Goal: Information Seeking & Learning: Understand process/instructions

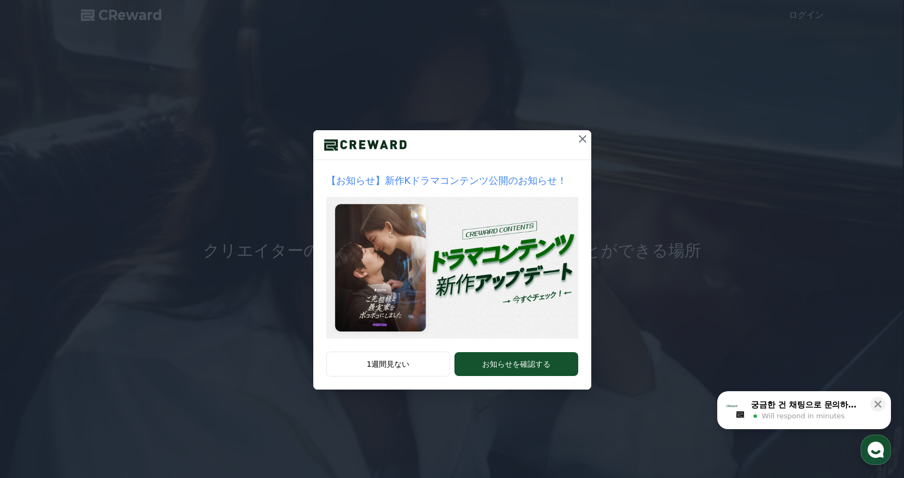
click at [581, 141] on icon at bounding box center [583, 139] width 8 height 8
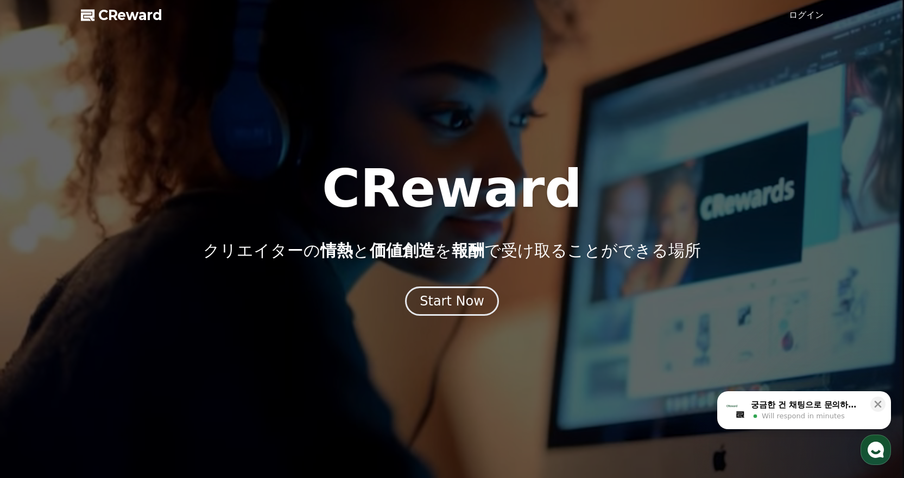
click at [804, 16] on link "ログイン" at bounding box center [806, 15] width 35 height 13
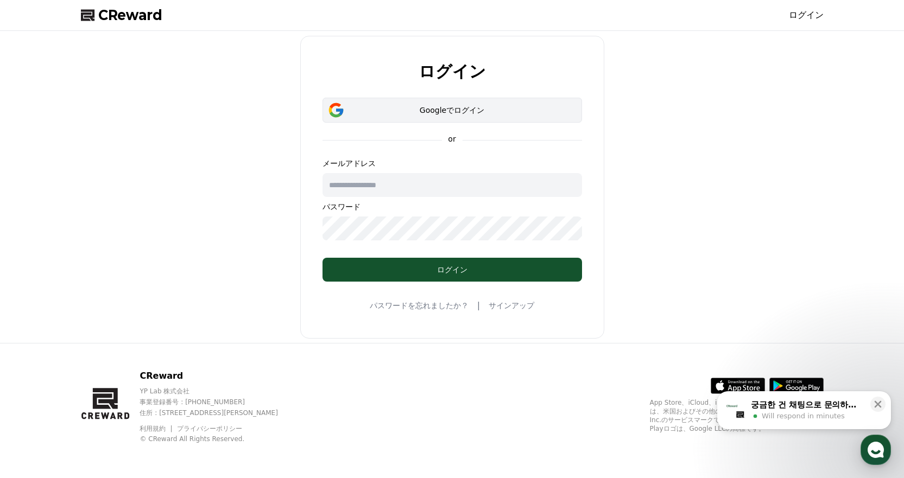
click at [460, 114] on div "Googleでログイン" at bounding box center [452, 110] width 228 height 11
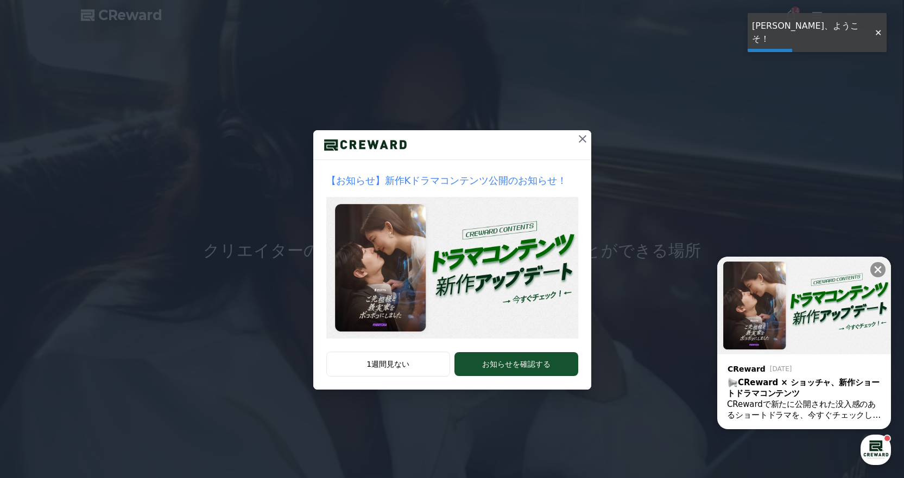
drag, startPoint x: 578, startPoint y: 137, endPoint x: 570, endPoint y: 135, distance: 8.1
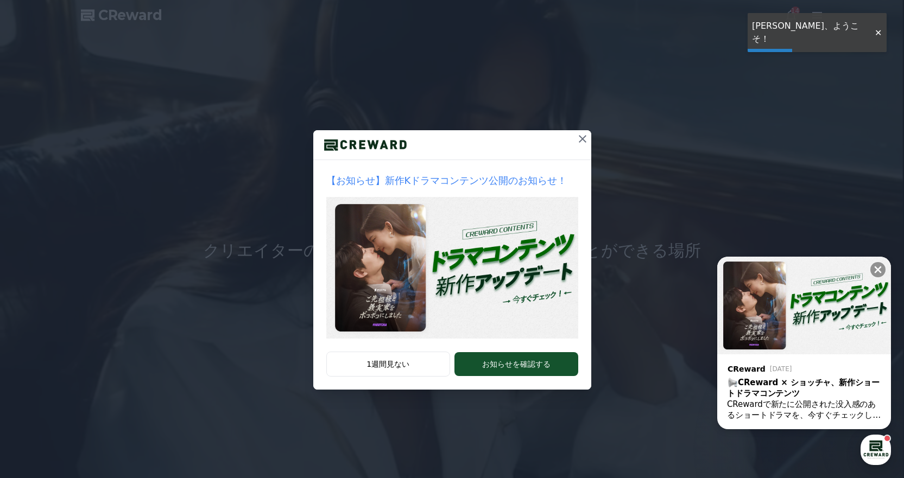
click at [578, 138] on icon at bounding box center [582, 138] width 13 height 13
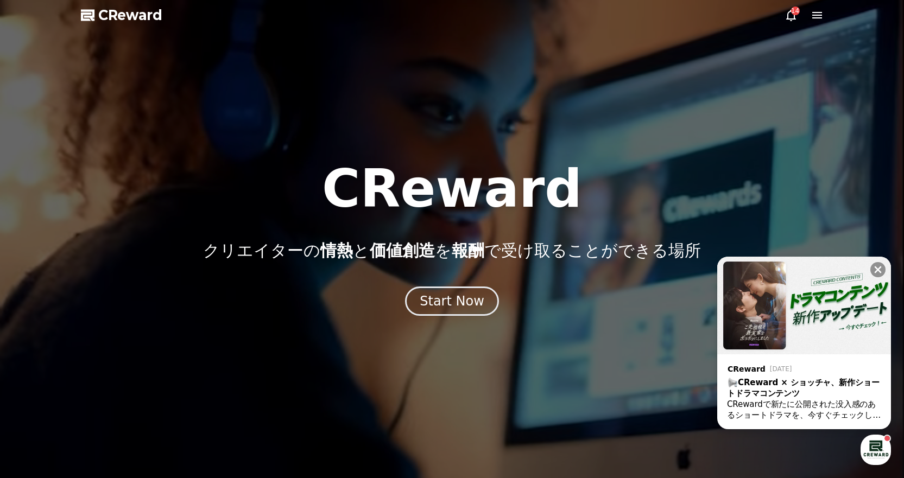
click at [790, 10] on icon at bounding box center [790, 15] width 13 height 13
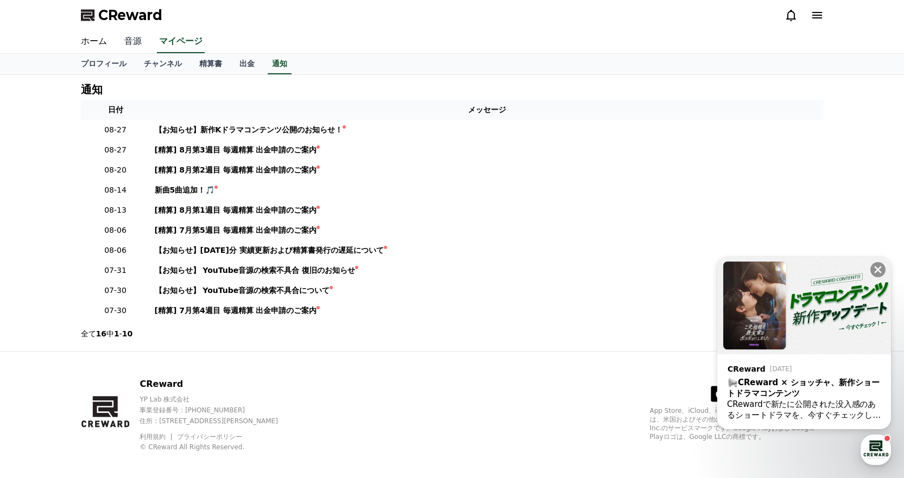
click at [132, 43] on link "音源" at bounding box center [133, 41] width 35 height 23
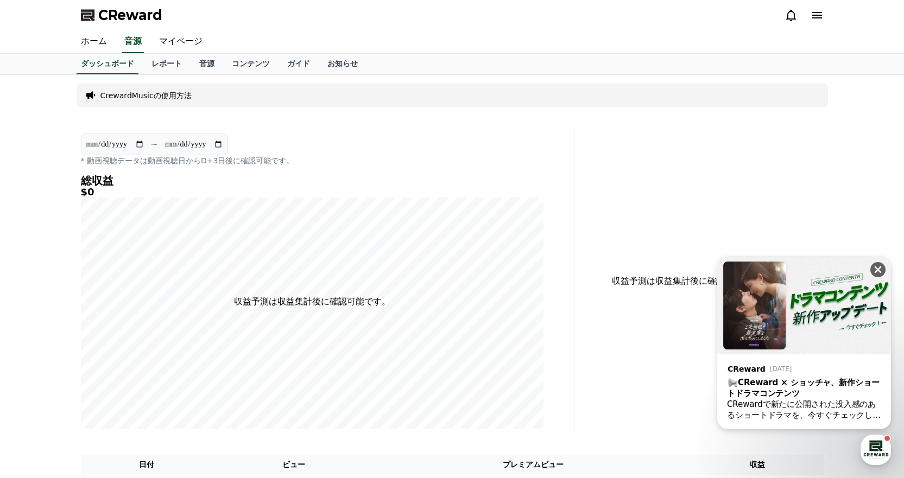
click at [875, 269] on icon at bounding box center [877, 269] width 11 height 11
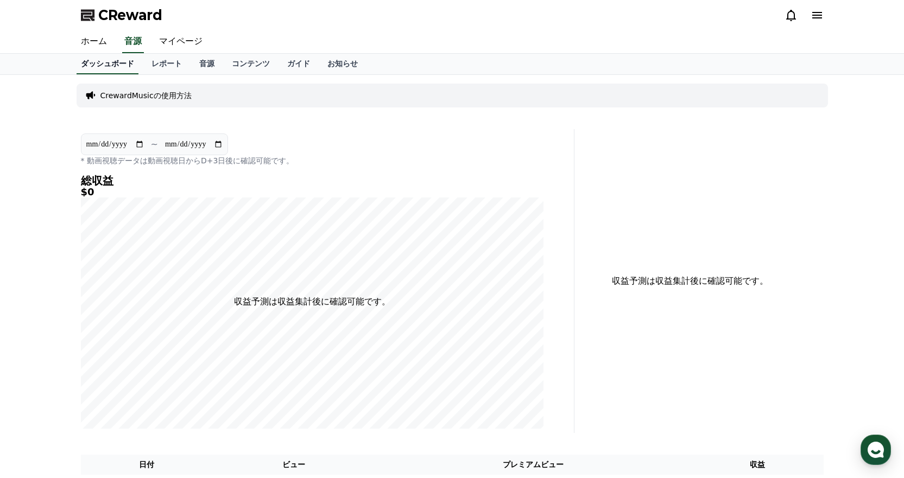
click at [107, 63] on link "ダッシュボード" at bounding box center [108, 64] width 62 height 21
click at [96, 43] on link "ホーム" at bounding box center [93, 41] width 43 height 23
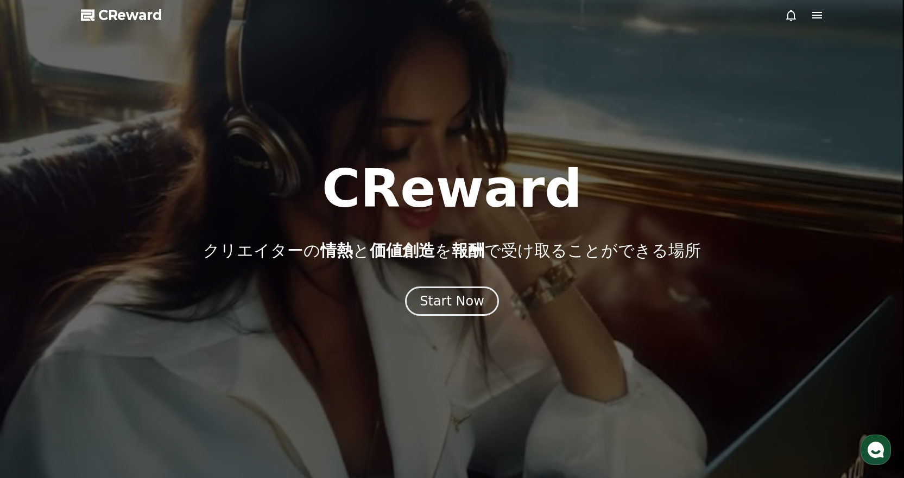
click at [816, 13] on icon at bounding box center [817, 15] width 10 height 7
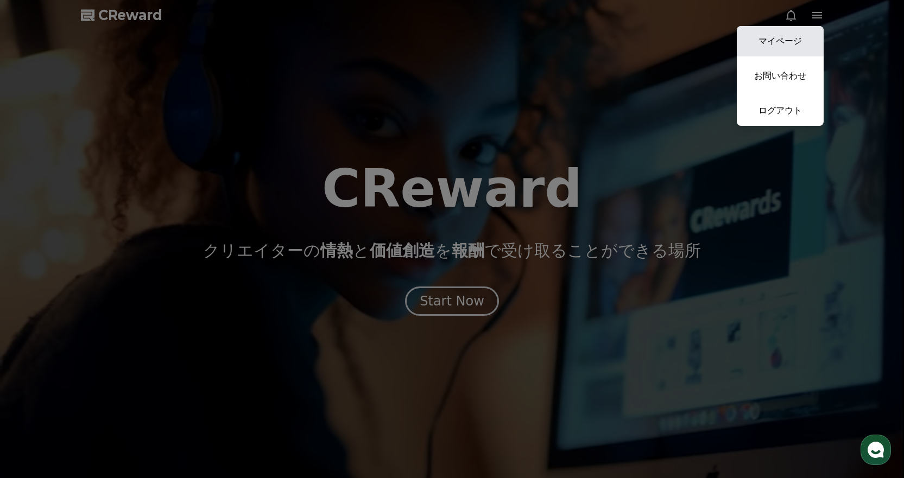
click at [786, 33] on link "マイページ" at bounding box center [780, 41] width 87 height 30
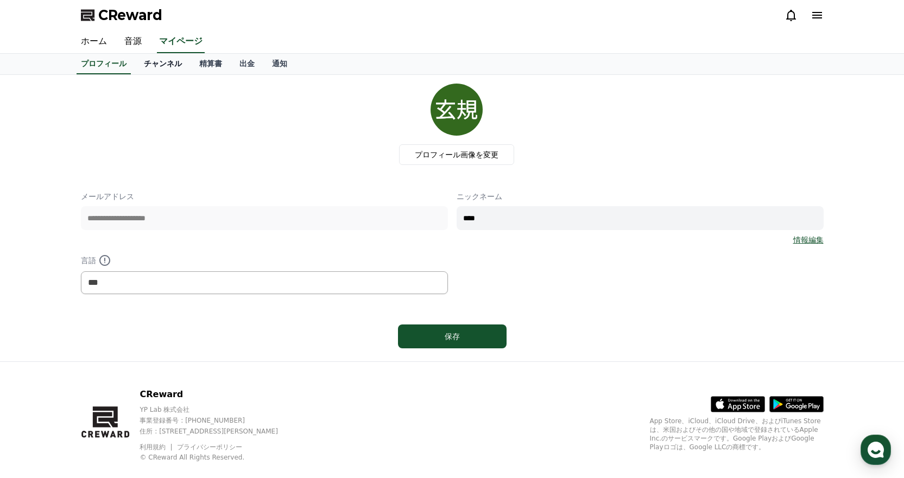
click at [151, 69] on link "チャンネル" at bounding box center [162, 64] width 55 height 21
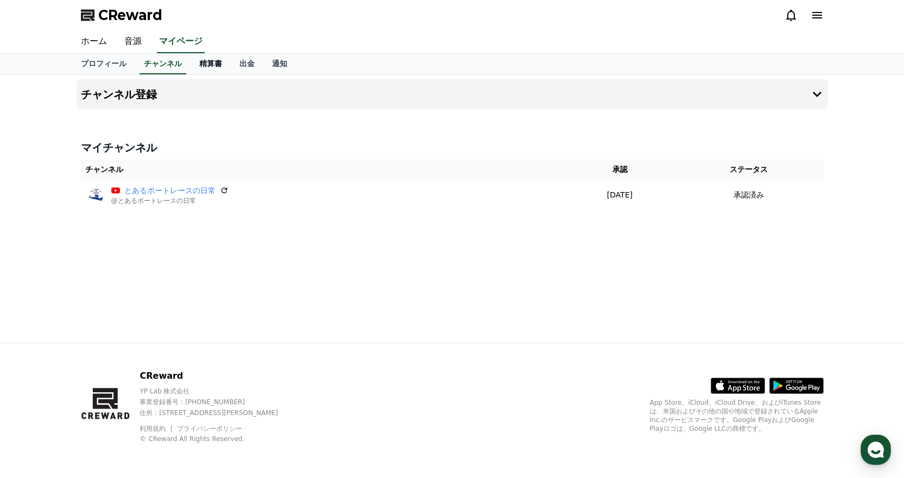
click at [191, 60] on link "精算書" at bounding box center [211, 64] width 40 height 21
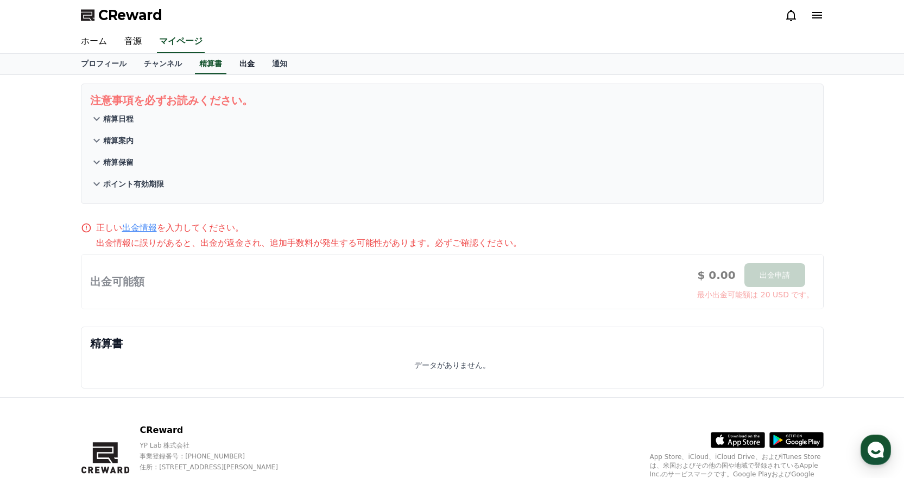
drag, startPoint x: 217, startPoint y: 60, endPoint x: 231, endPoint y: 60, distance: 13.6
click at [231, 60] on link "出金" at bounding box center [247, 64] width 33 height 21
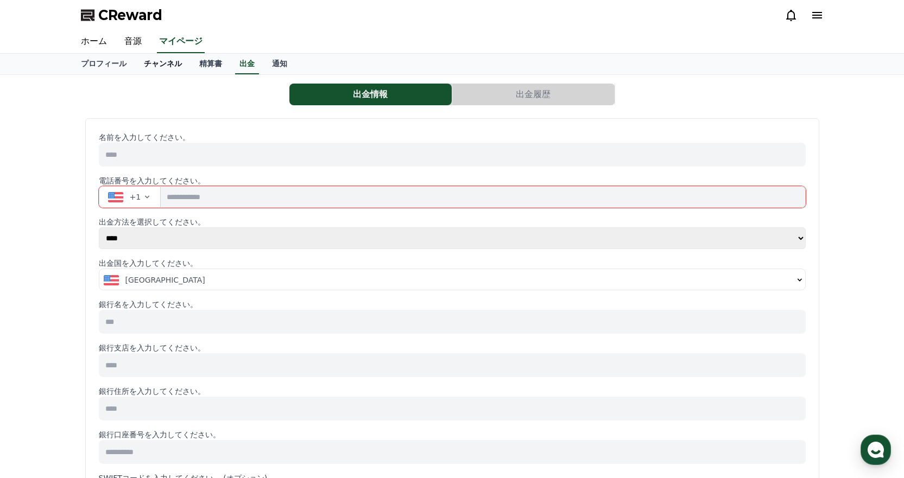
click at [154, 66] on link "チャンネル" at bounding box center [162, 64] width 55 height 21
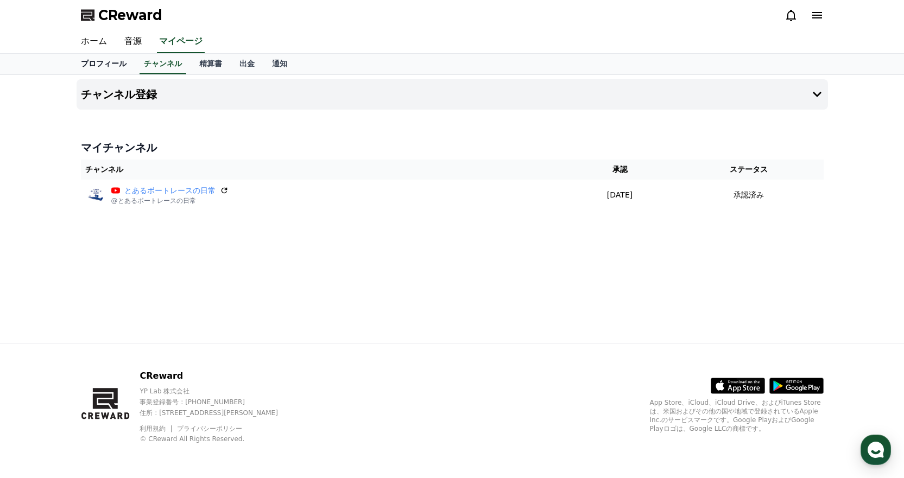
click at [109, 66] on link "プロフィール" at bounding box center [103, 64] width 63 height 21
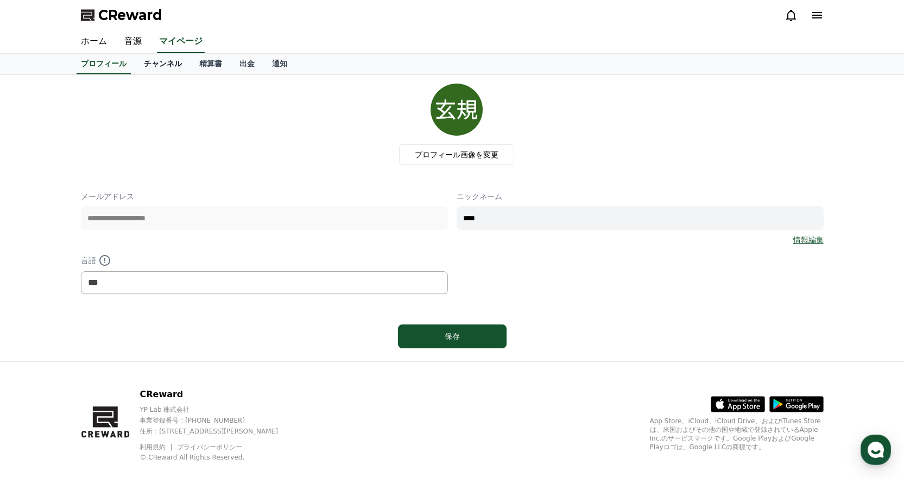
click at [150, 64] on link "チャンネル" at bounding box center [162, 64] width 55 height 21
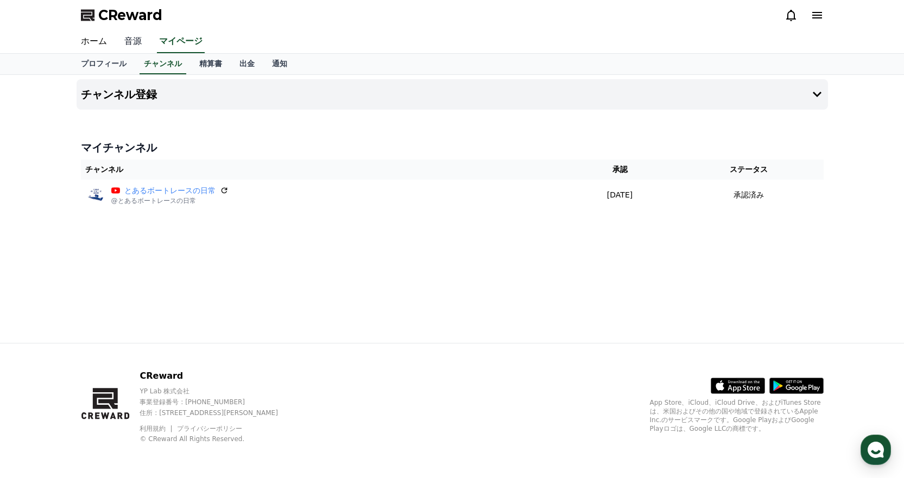
click at [132, 42] on link "音源" at bounding box center [133, 41] width 35 height 23
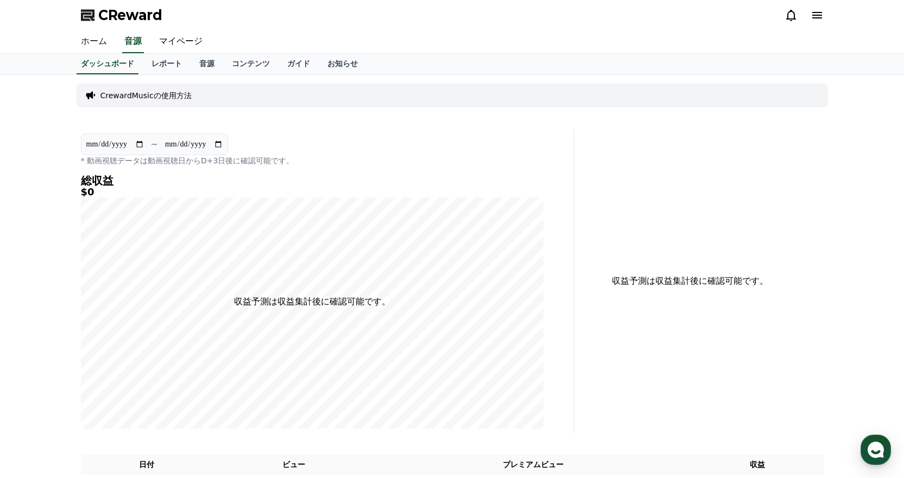
click at [97, 44] on link "ホーム" at bounding box center [93, 41] width 43 height 23
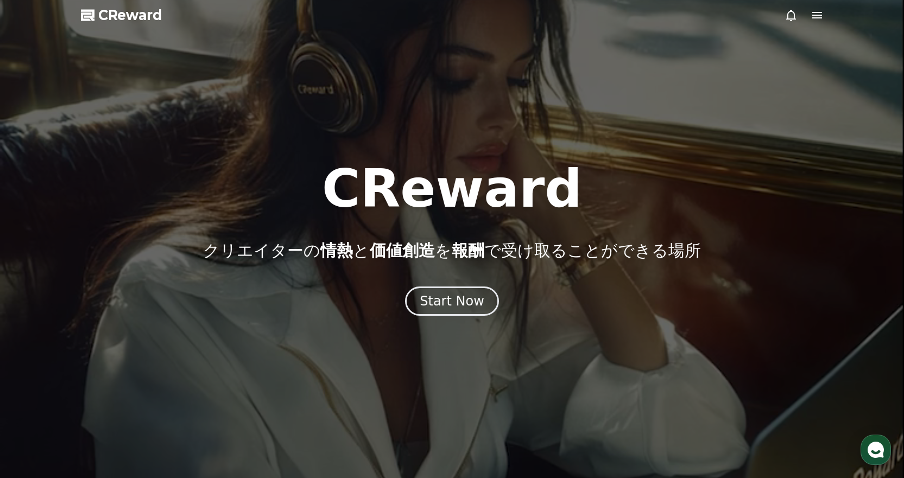
drag, startPoint x: 258, startPoint y: 116, endPoint x: 267, endPoint y: 117, distance: 9.2
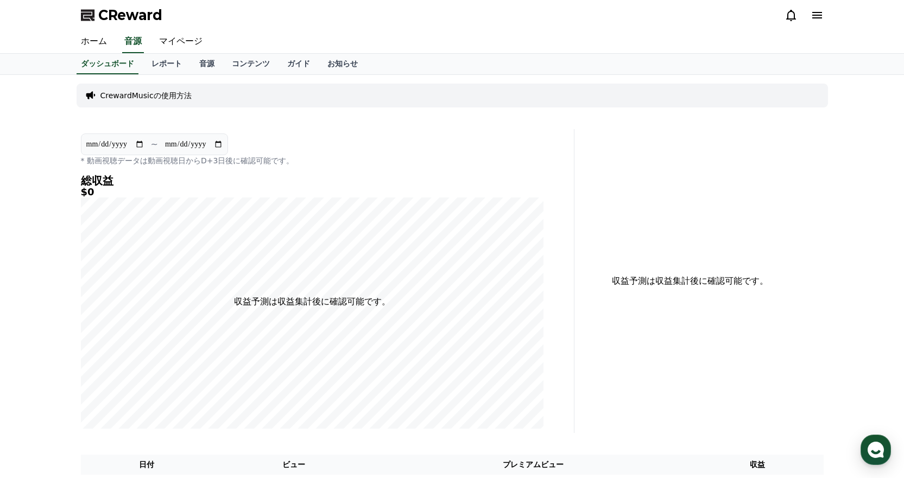
drag, startPoint x: 174, startPoint y: 18, endPoint x: 100, endPoint y: 15, distance: 73.9
click at [100, 15] on div "CReward" at bounding box center [452, 15] width 760 height 30
copy span "CReward"
click at [191, 60] on link "音源" at bounding box center [207, 64] width 33 height 21
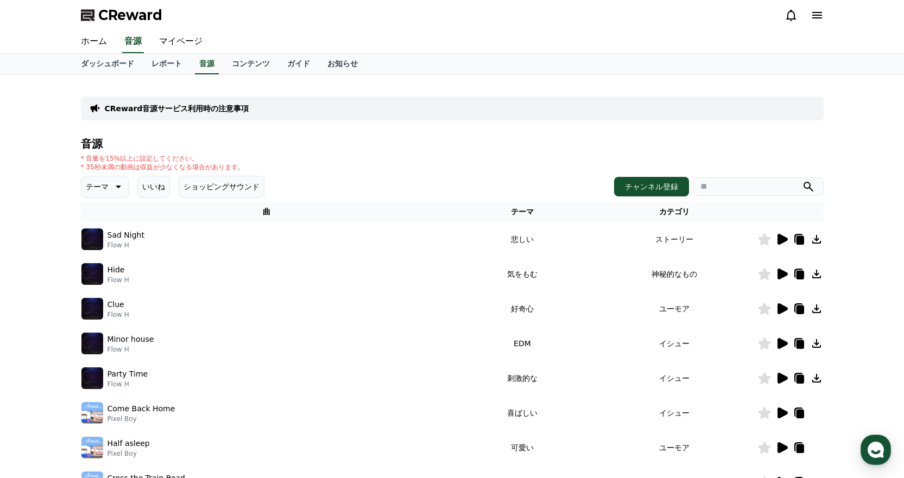
click at [783, 239] on icon at bounding box center [782, 239] width 10 height 11
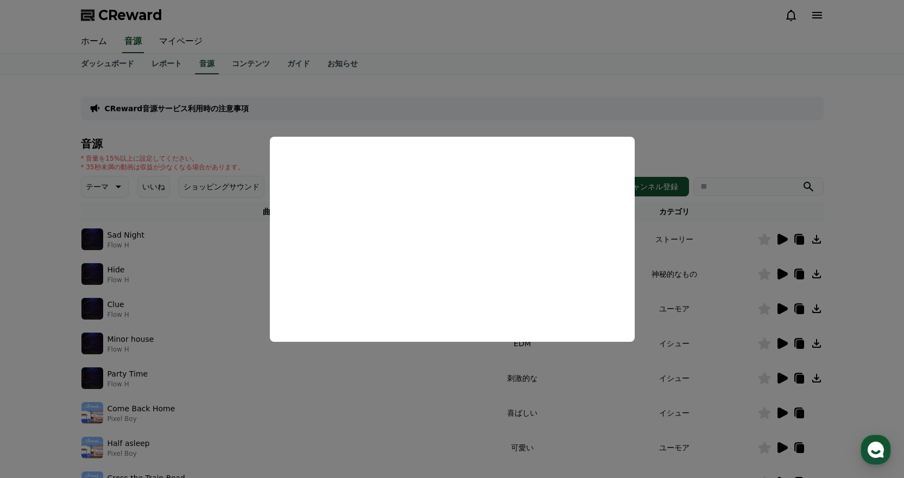
click at [554, 58] on button "close modal" at bounding box center [452, 239] width 904 height 478
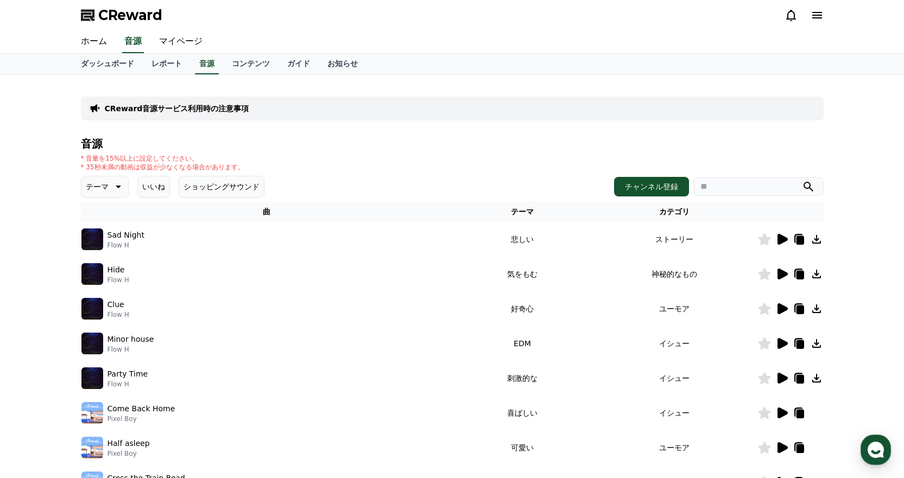
scroll to position [54, 0]
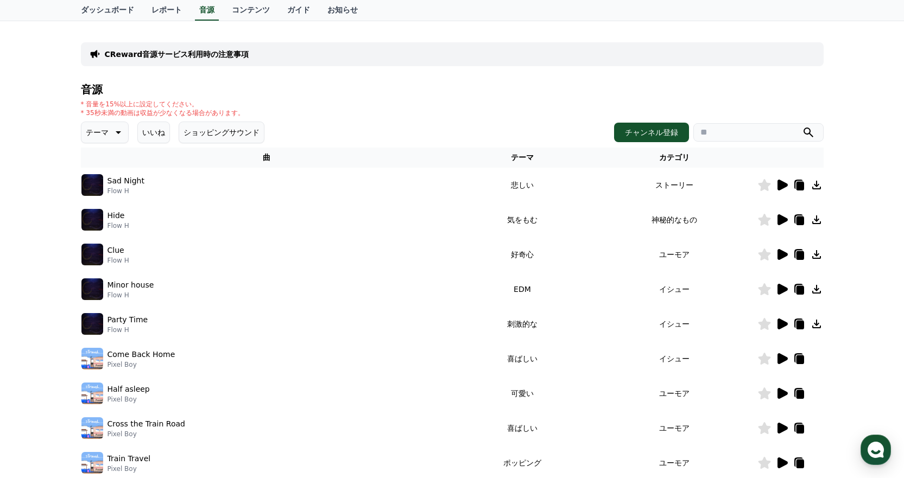
click at [801, 183] on icon at bounding box center [800, 186] width 8 height 9
click at [817, 181] on icon at bounding box center [816, 185] width 13 height 13
click at [416, 107] on div "* 音量を15%以上に設定してください。 * 35秒未満の動画は収益が少なくなる場合があります。" at bounding box center [452, 108] width 743 height 17
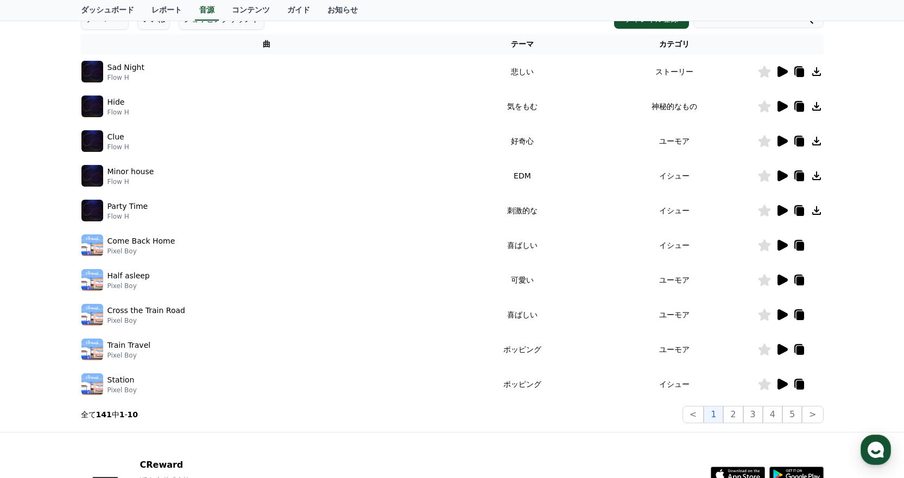
scroll to position [257, 0]
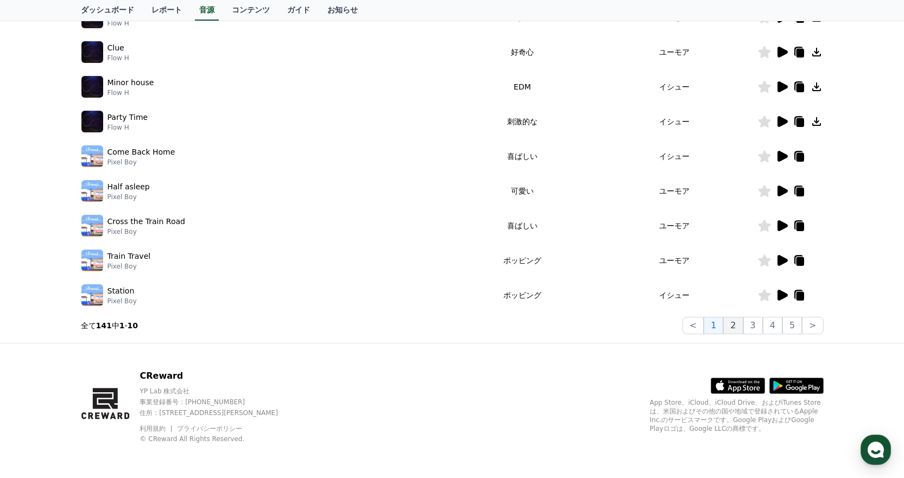
click at [743, 328] on button "2" at bounding box center [753, 325] width 20 height 17
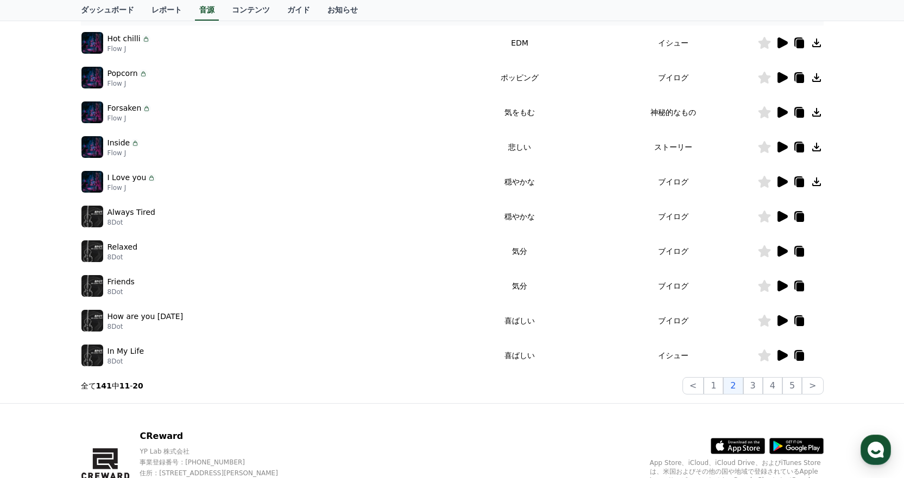
scroll to position [202, 0]
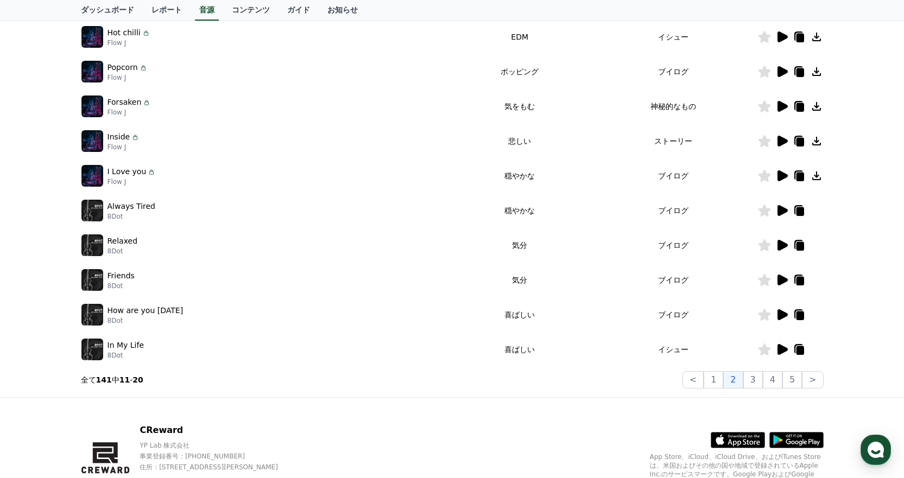
click at [778, 109] on icon at bounding box center [782, 106] width 10 height 11
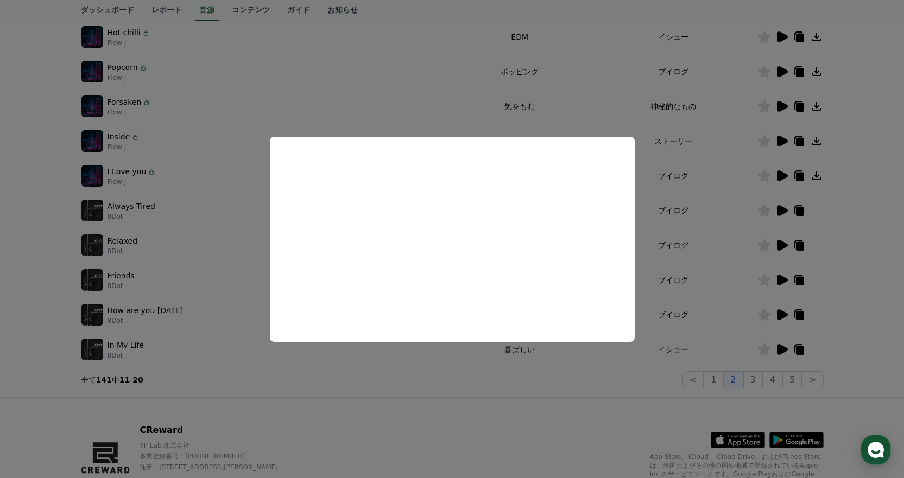
click at [705, 202] on button "close modal" at bounding box center [452, 239] width 904 height 478
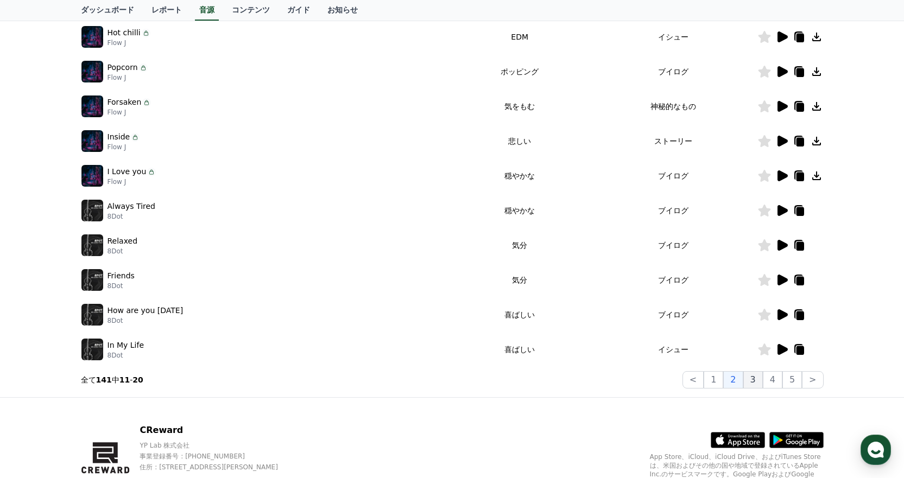
click at [782, 380] on button "3" at bounding box center [792, 379] width 20 height 17
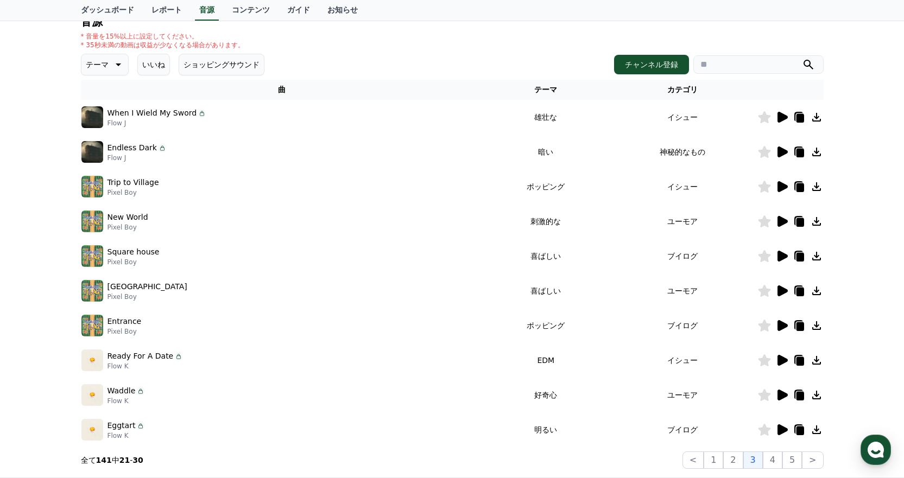
scroll to position [40, 0]
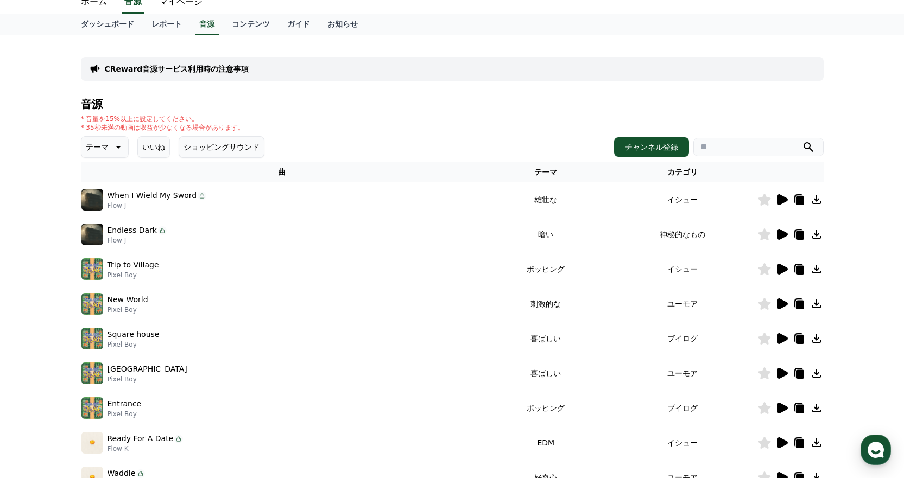
click at [477, 118] on div "* 音量を15%以上に設定してください。 * 35秒未満の動画は収益が少なくなる場合があります。" at bounding box center [452, 123] width 743 height 17
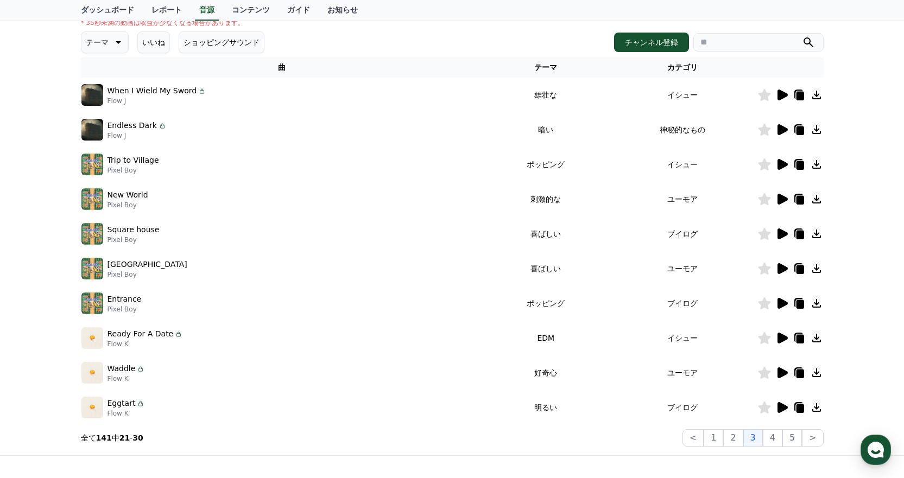
scroll to position [257, 0]
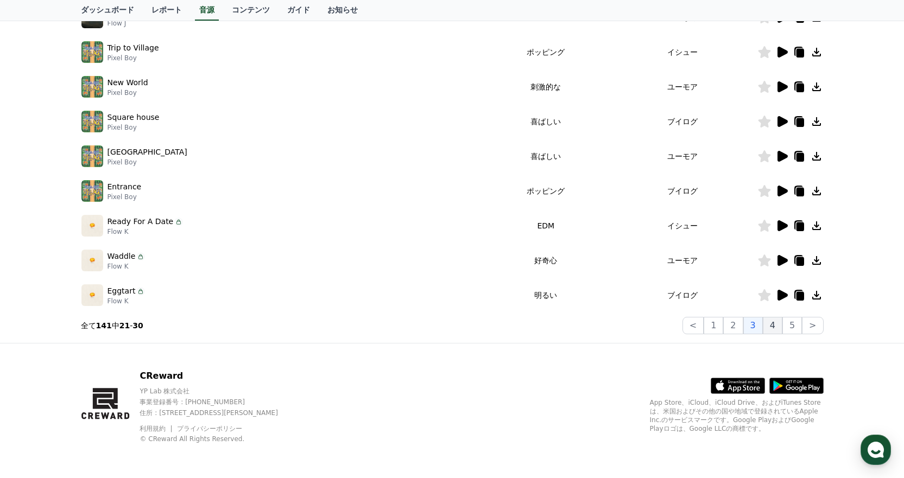
click at [772, 326] on button "4" at bounding box center [773, 325] width 20 height 17
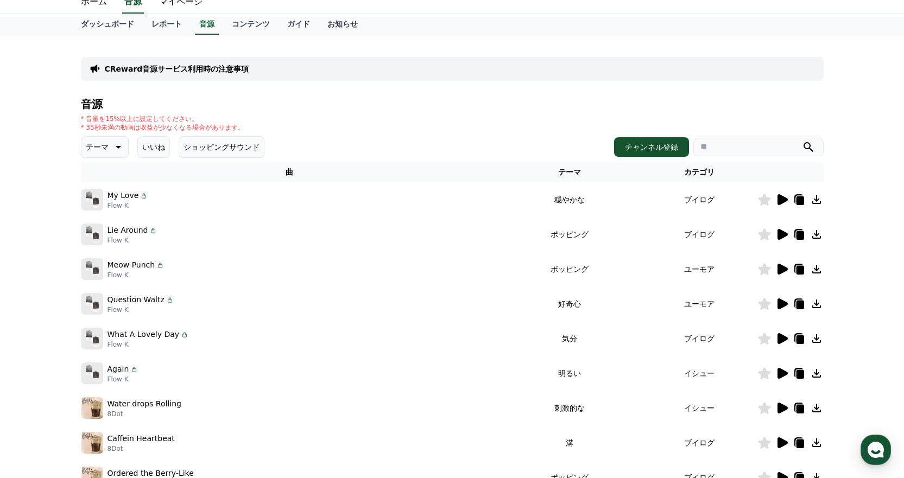
scroll to position [257, 0]
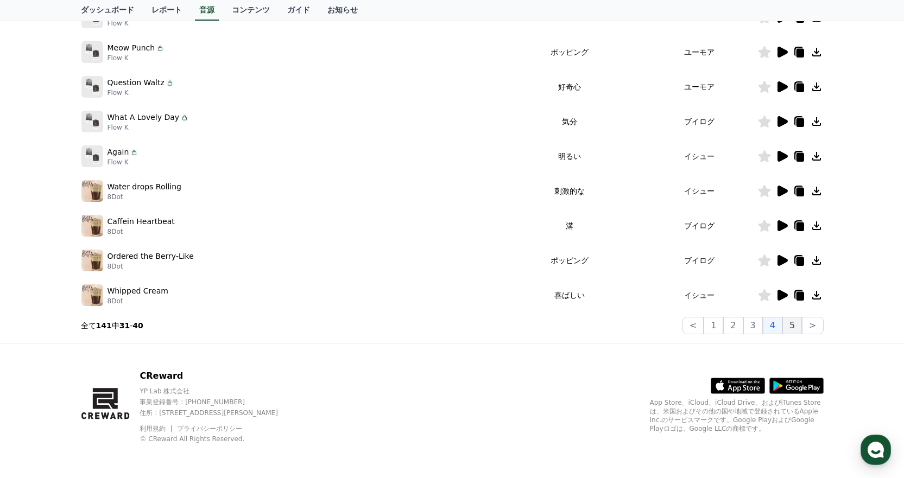
click at [794, 329] on button "5" at bounding box center [792, 325] width 20 height 17
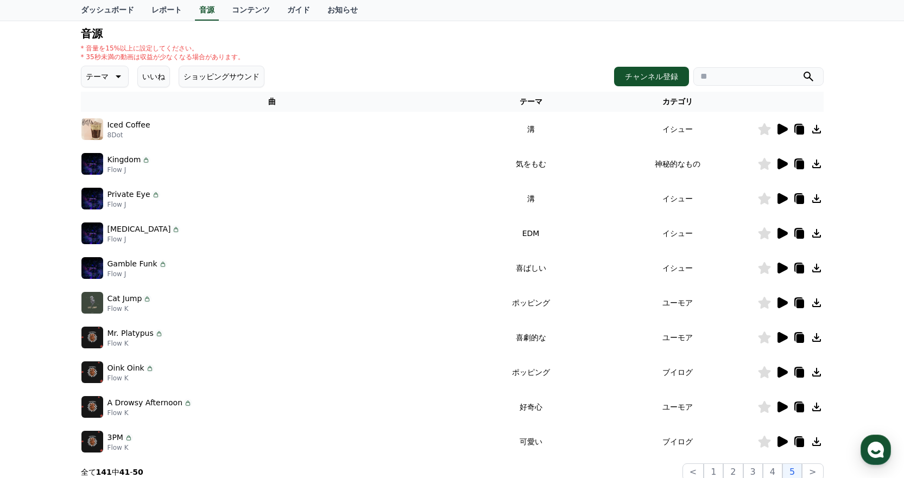
scroll to position [257, 0]
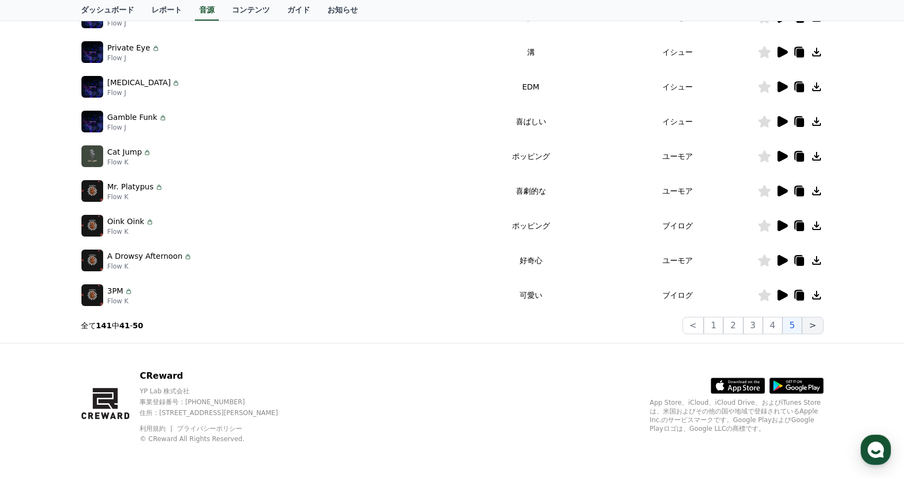
click at [813, 320] on button ">" at bounding box center [812, 325] width 21 height 17
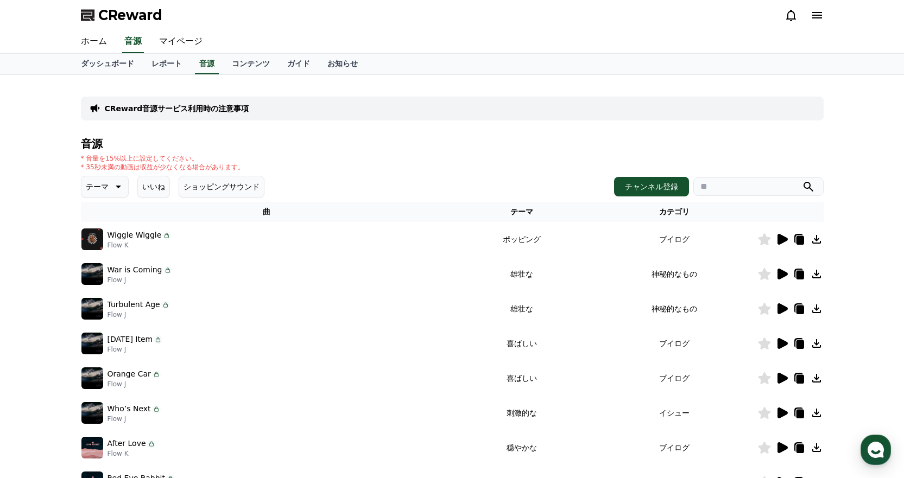
click at [673, 207] on th "カテゴリ" at bounding box center [674, 212] width 166 height 20
click at [675, 212] on th "カテゴリ" at bounding box center [674, 212] width 166 height 20
click at [111, 184] on icon at bounding box center [117, 186] width 13 height 13
click at [108, 259] on button "悲しい" at bounding box center [98, 258] width 31 height 24
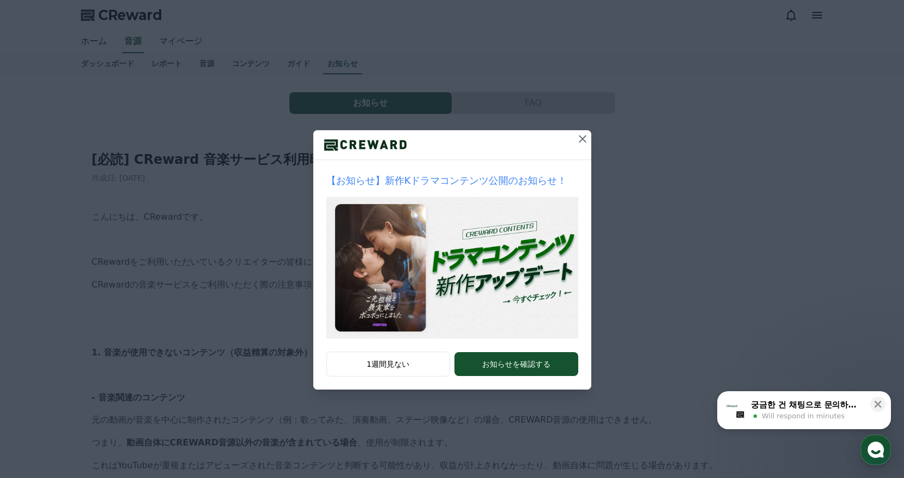
click at [436, 84] on div "【お知らせ】新作Kドラマコンテンツ公開のお知らせ！ 1週間見ない お知らせを確認する" at bounding box center [452, 203] width 904 height 407
click at [481, 97] on div "【お知らせ】新作Kドラマコンテンツ公開のお知らせ！ 1週間見ない お知らせを確認する" at bounding box center [452, 203] width 904 height 407
click at [581, 138] on icon at bounding box center [583, 139] width 8 height 8
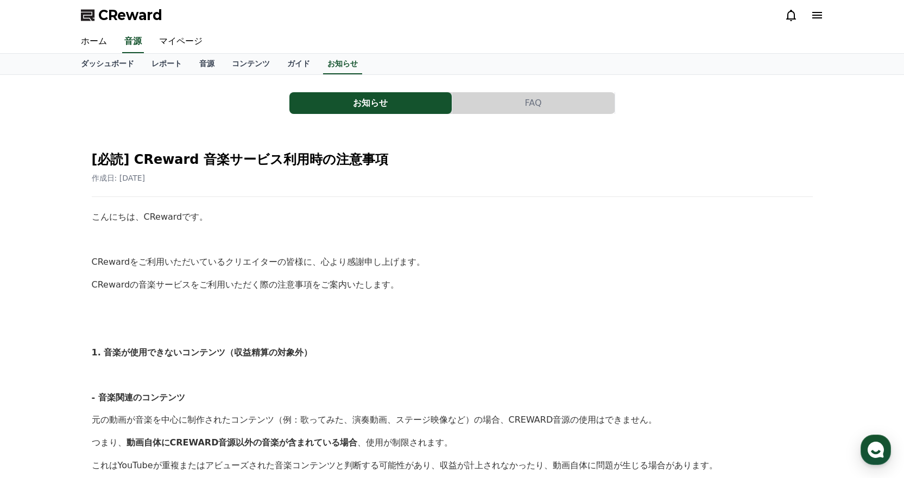
click at [569, 242] on p at bounding box center [452, 240] width 721 height 14
click at [148, 65] on link "レポート" at bounding box center [167, 64] width 48 height 21
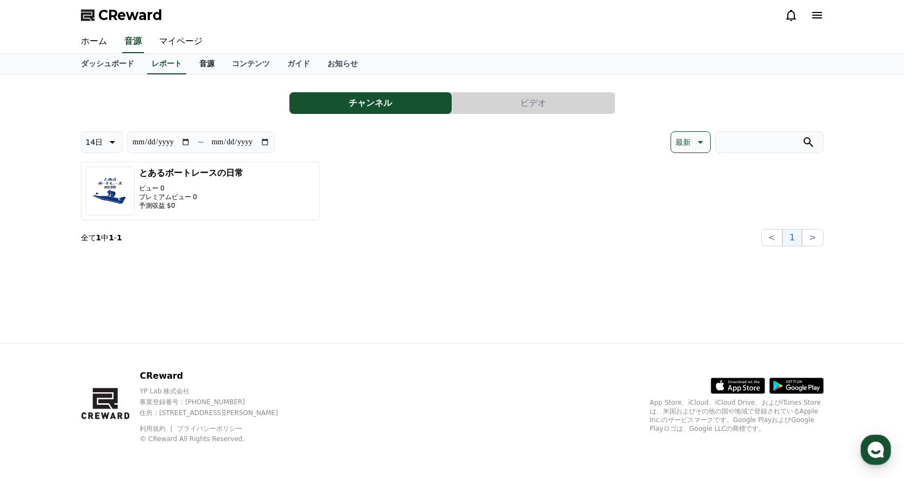
click at [191, 67] on link "音源" at bounding box center [207, 64] width 33 height 21
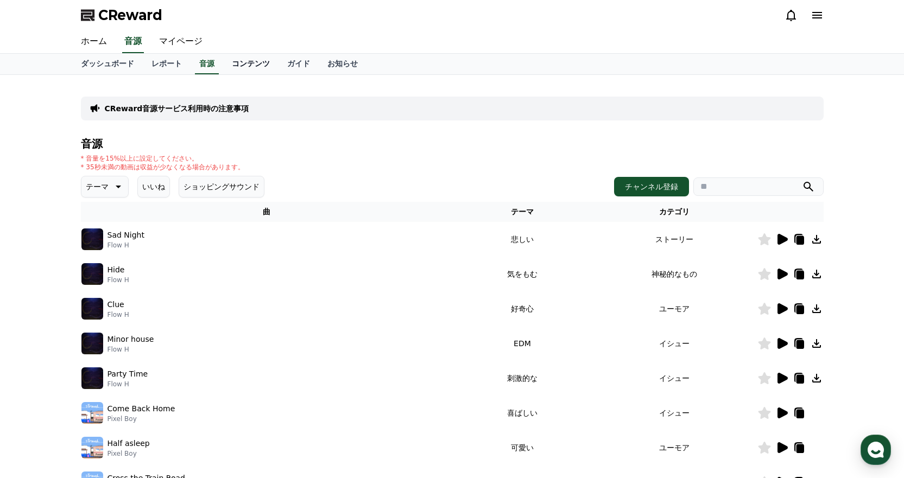
click at [223, 60] on link "コンテンツ" at bounding box center [250, 64] width 55 height 21
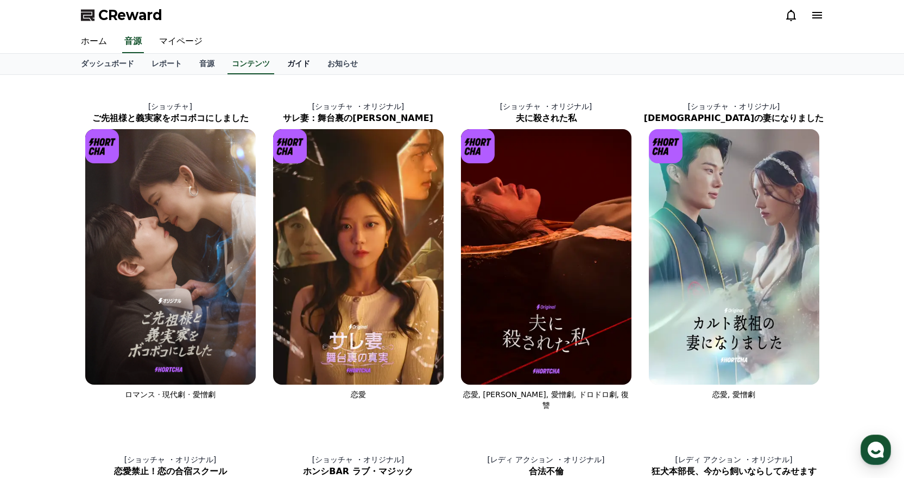
click at [278, 66] on link "ガイド" at bounding box center [298, 64] width 40 height 21
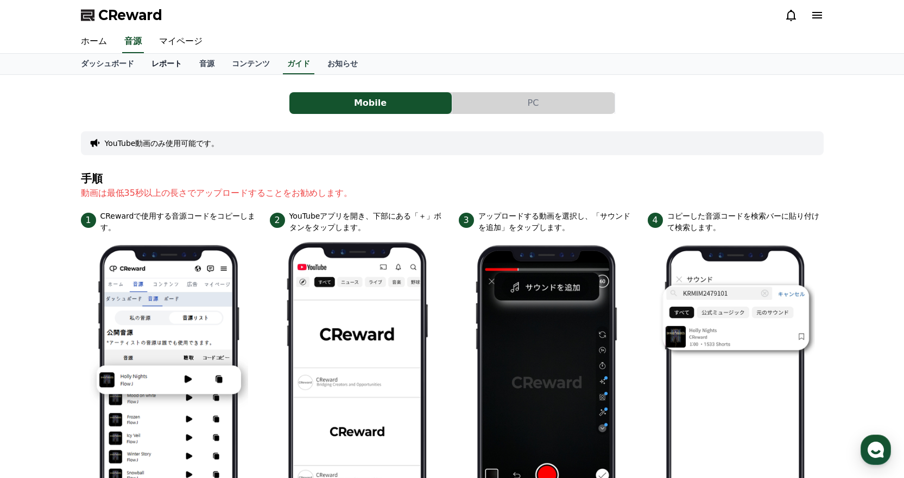
click at [156, 66] on link "レポート" at bounding box center [167, 64] width 48 height 21
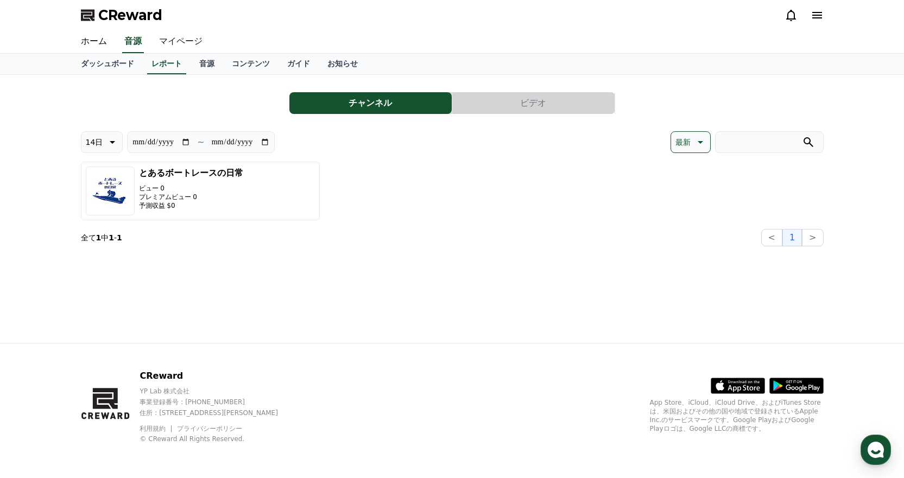
click at [170, 46] on link "マイページ" at bounding box center [180, 41] width 61 height 23
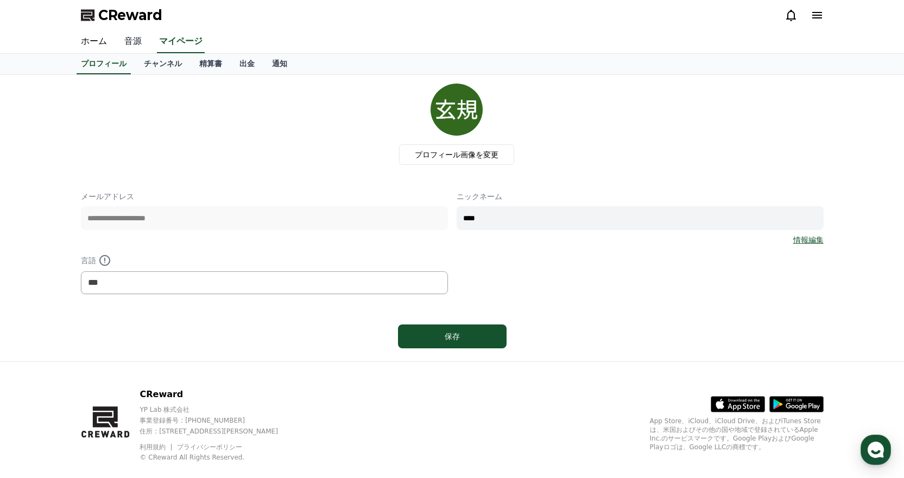
click at [132, 43] on link "音源" at bounding box center [133, 41] width 35 height 23
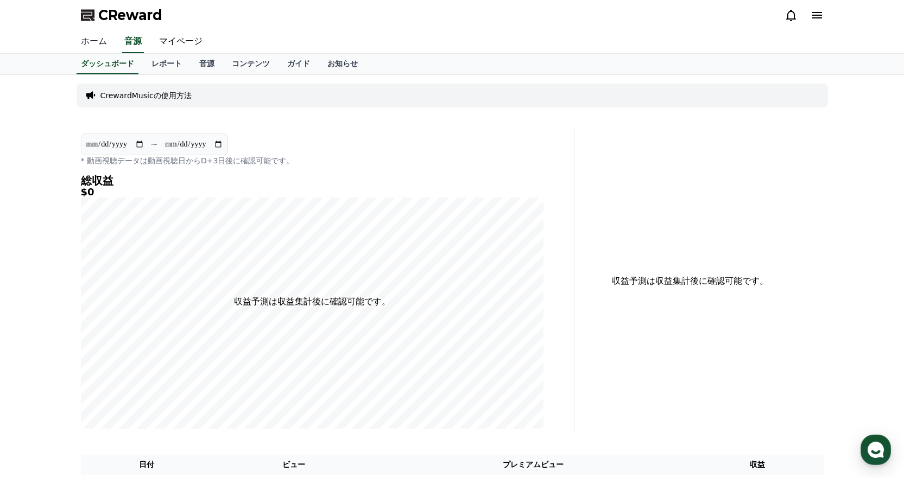
click at [86, 44] on link "ホーム" at bounding box center [93, 41] width 43 height 23
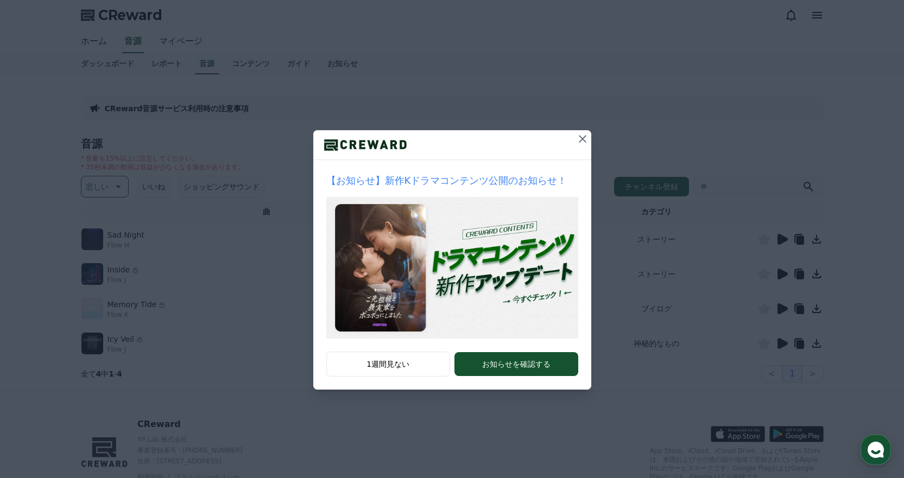
drag, startPoint x: 585, startPoint y: 134, endPoint x: 530, endPoint y: 125, distance: 54.9
click at [585, 134] on icon at bounding box center [582, 138] width 13 height 13
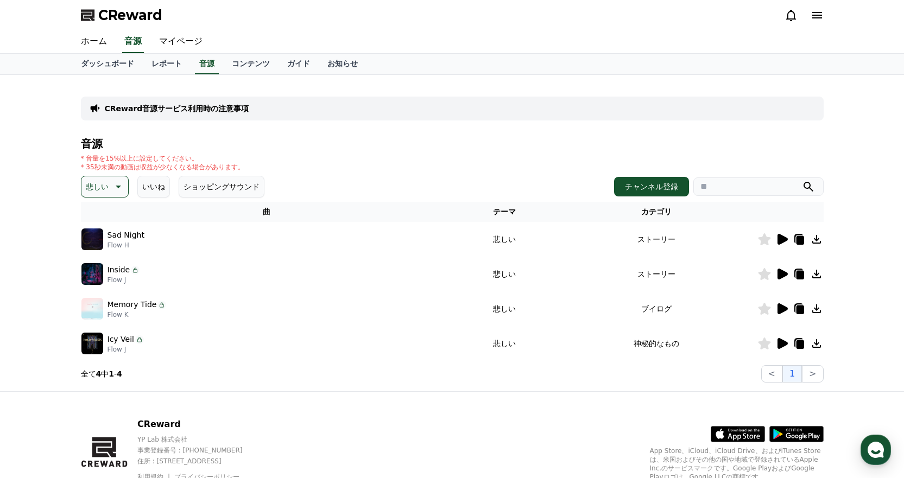
click at [783, 271] on icon at bounding box center [781, 274] width 13 height 13
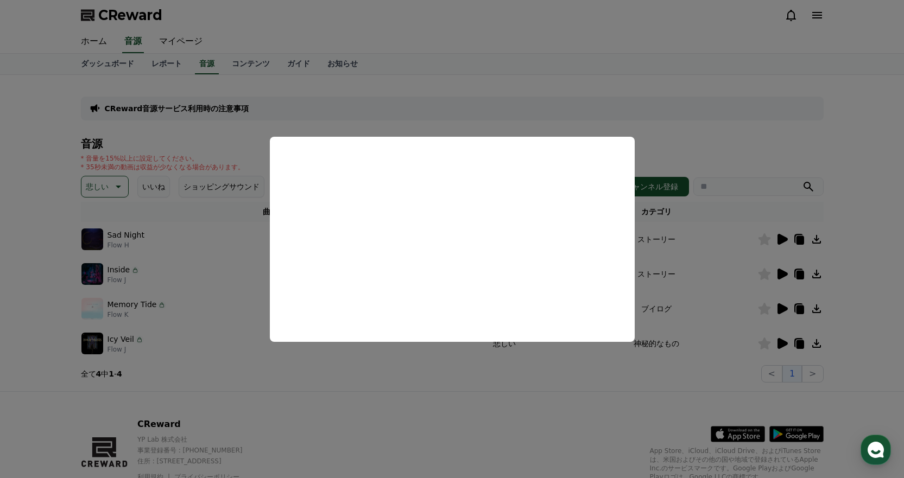
click at [691, 133] on button "close modal" at bounding box center [452, 239] width 904 height 478
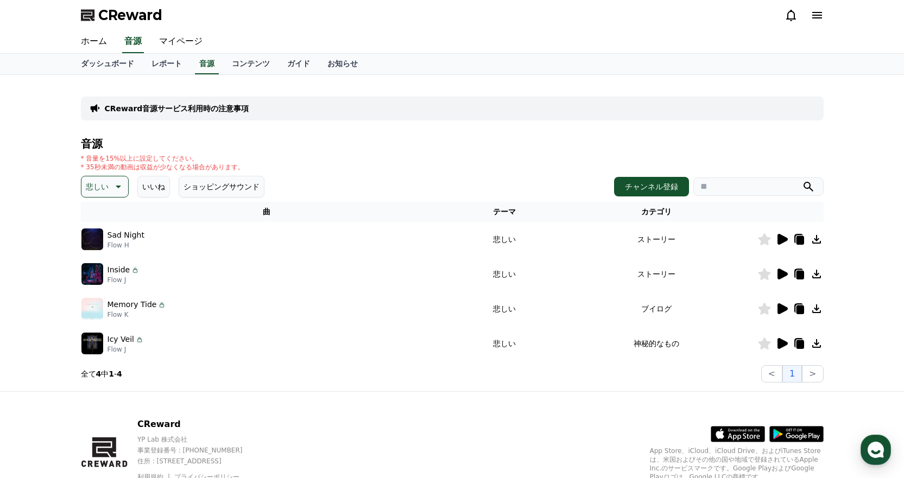
click at [777, 308] on icon at bounding box center [782, 308] width 10 height 11
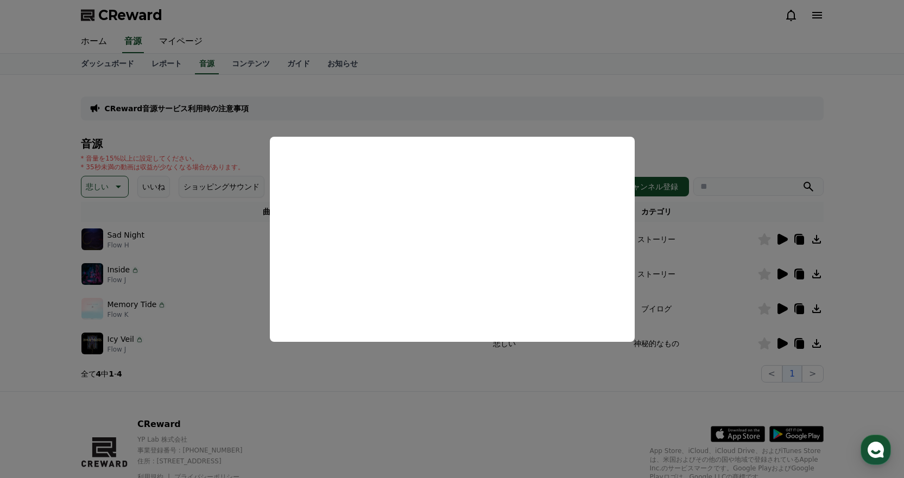
click at [732, 134] on button "close modal" at bounding box center [452, 239] width 904 height 478
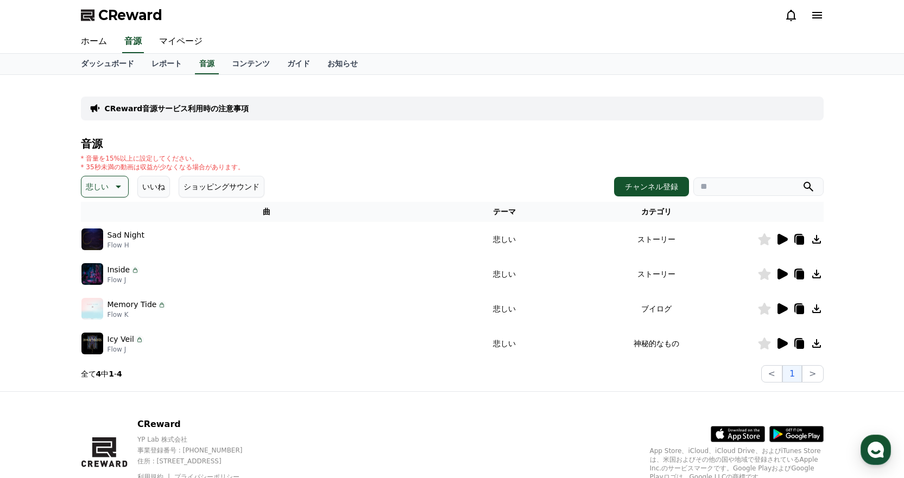
click at [783, 344] on icon at bounding box center [782, 343] width 10 height 11
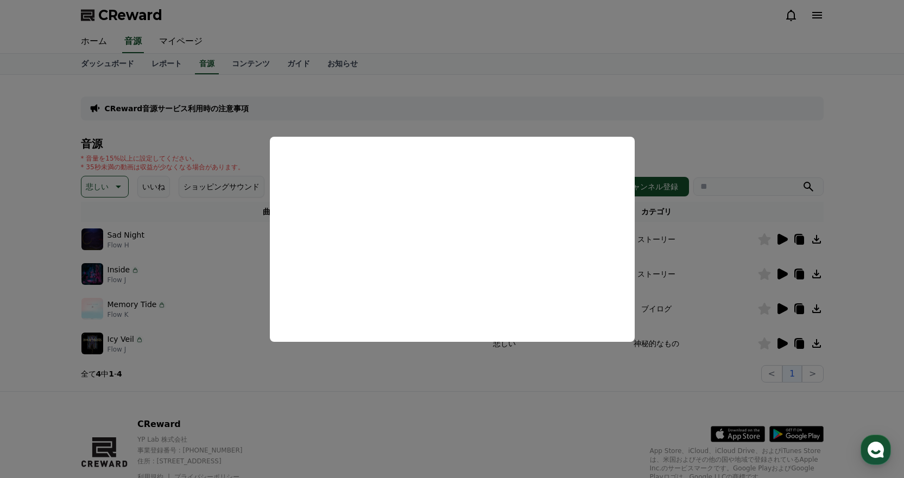
click at [718, 140] on button "close modal" at bounding box center [452, 239] width 904 height 478
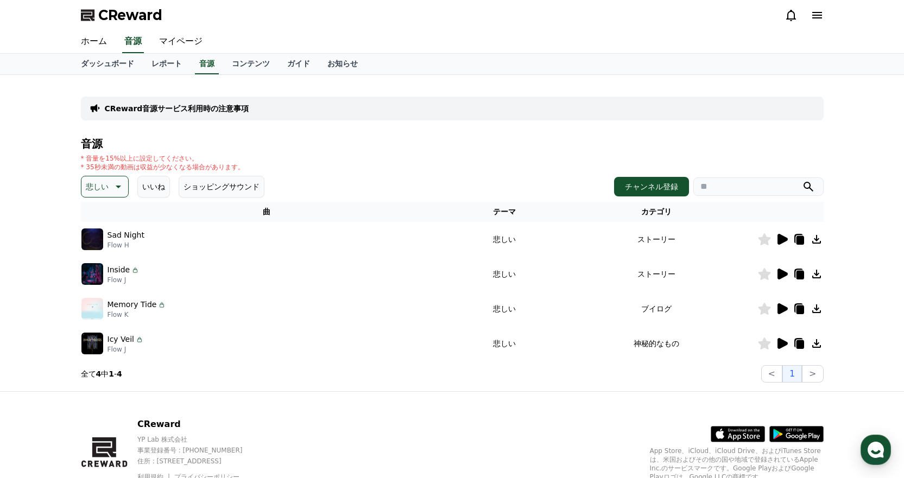
click at [779, 241] on icon at bounding box center [782, 239] width 10 height 11
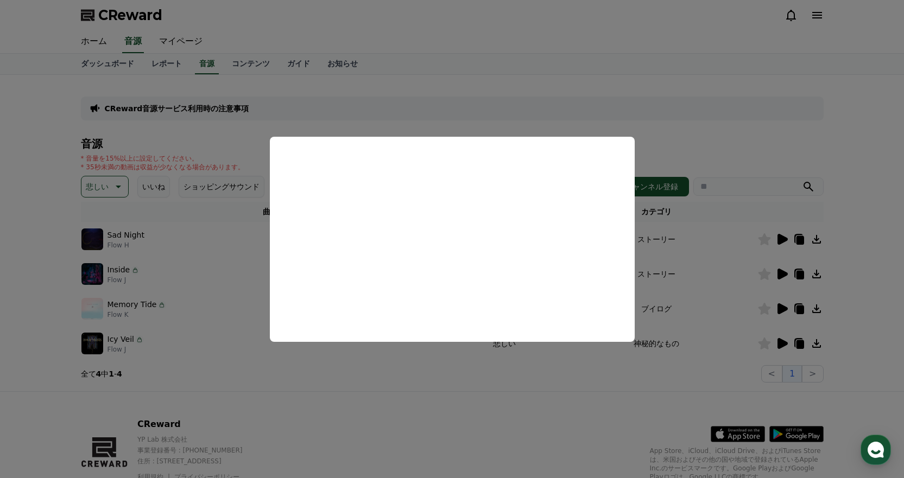
click at [582, 55] on button "close modal" at bounding box center [452, 239] width 904 height 478
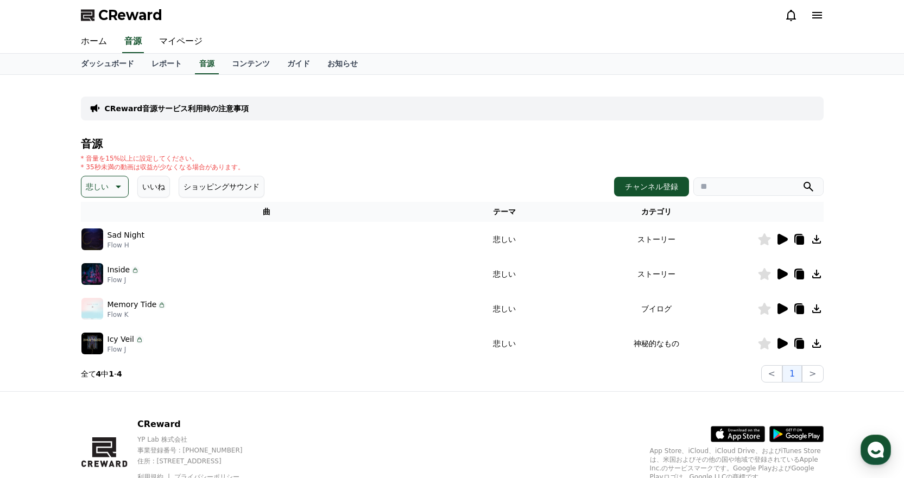
click at [779, 308] on icon at bounding box center [782, 308] width 10 height 11
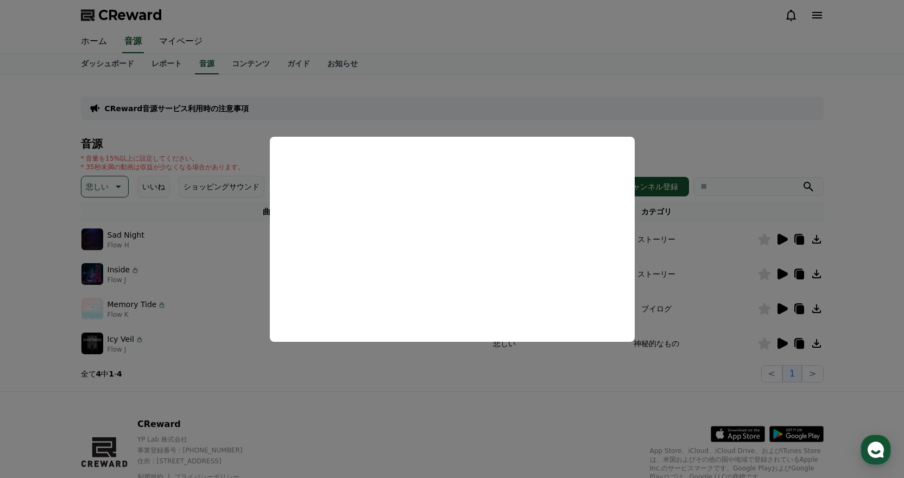
click at [532, 61] on button "close modal" at bounding box center [452, 239] width 904 height 478
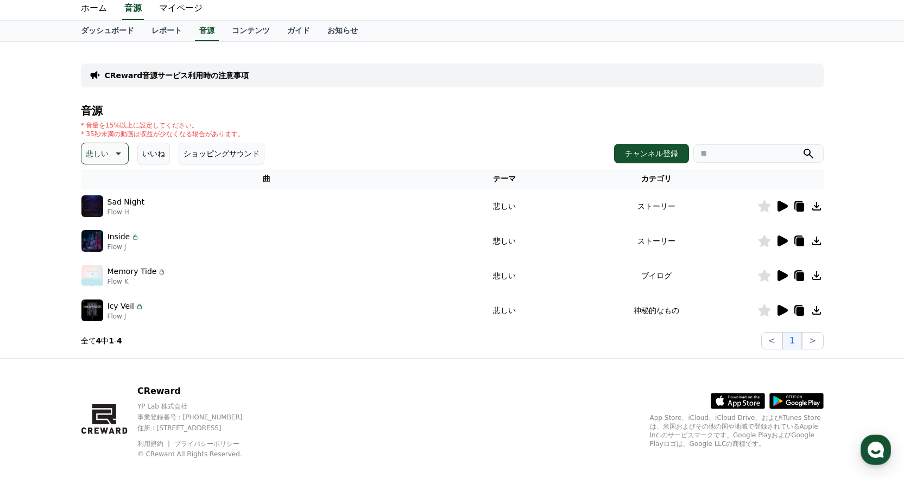
scroll to position [48, 0]
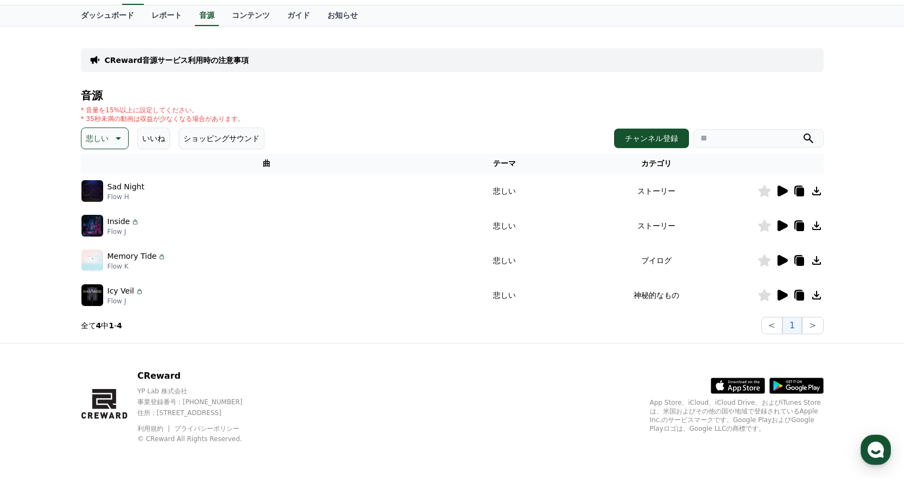
drag, startPoint x: 142, startPoint y: 185, endPoint x: 107, endPoint y: 183, distance: 34.3
click at [107, 183] on div "Sad Night Flow H" at bounding box center [266, 191] width 371 height 22
copy p "Sad Night"
click at [797, 195] on icon at bounding box center [800, 192] width 8 height 9
click at [131, 188] on p "Sad Night" at bounding box center [125, 186] width 37 height 11
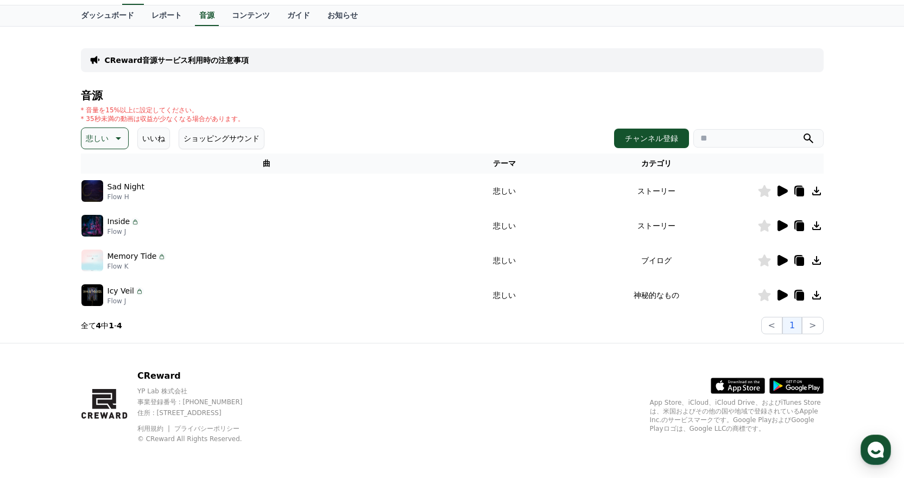
click at [413, 98] on h4 "音源" at bounding box center [452, 96] width 743 height 12
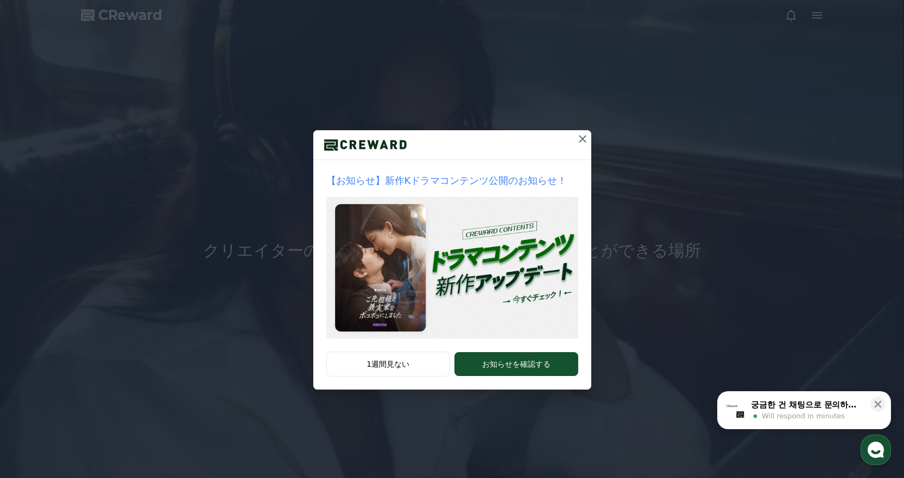
click at [585, 136] on icon at bounding box center [582, 138] width 13 height 13
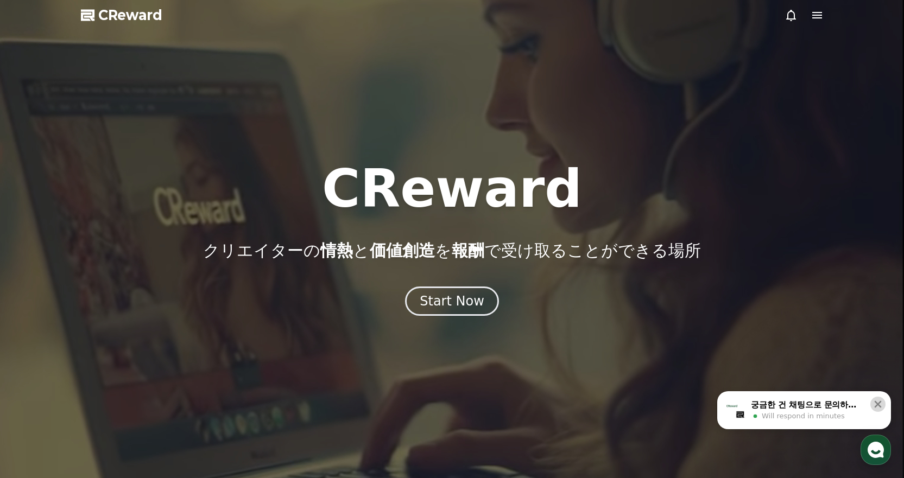
click at [883, 405] on icon at bounding box center [877, 404] width 11 height 11
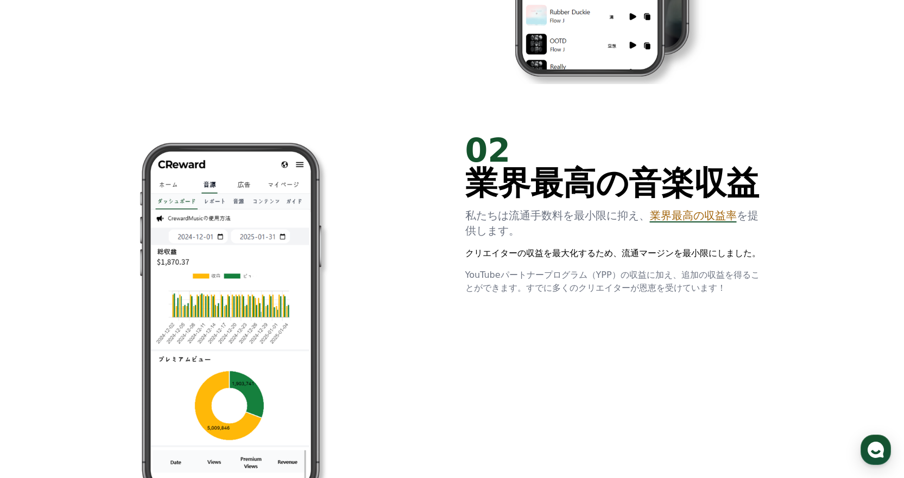
scroll to position [770, 0]
drag, startPoint x: 657, startPoint y: 218, endPoint x: 699, endPoint y: 214, distance: 42.5
click at [699, 214] on span "業界最高の収益率" at bounding box center [693, 216] width 87 height 13
click at [757, 215] on p "私たちは流通手数料を最小限に抑え、 業界最高の収益率 を提供します。" at bounding box center [612, 223] width 295 height 30
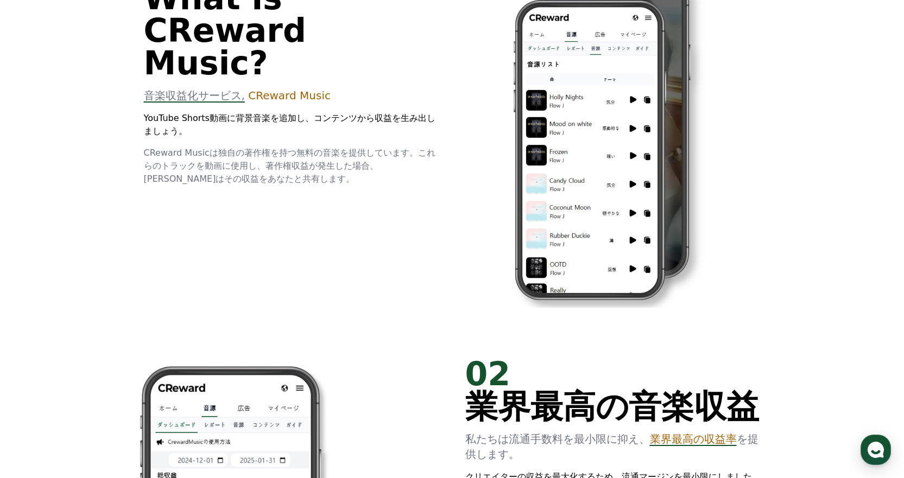
scroll to position [0, 0]
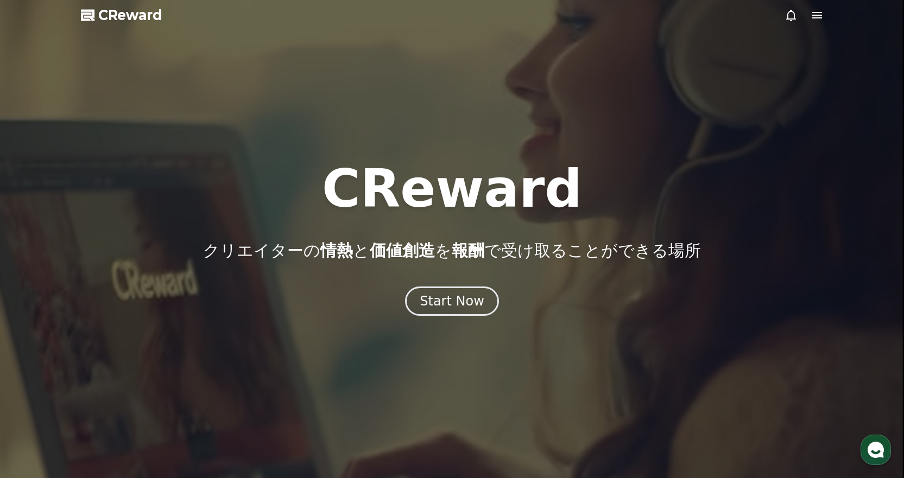
drag, startPoint x: 756, startPoint y: 346, endPoint x: 810, endPoint y: 79, distance: 272.5
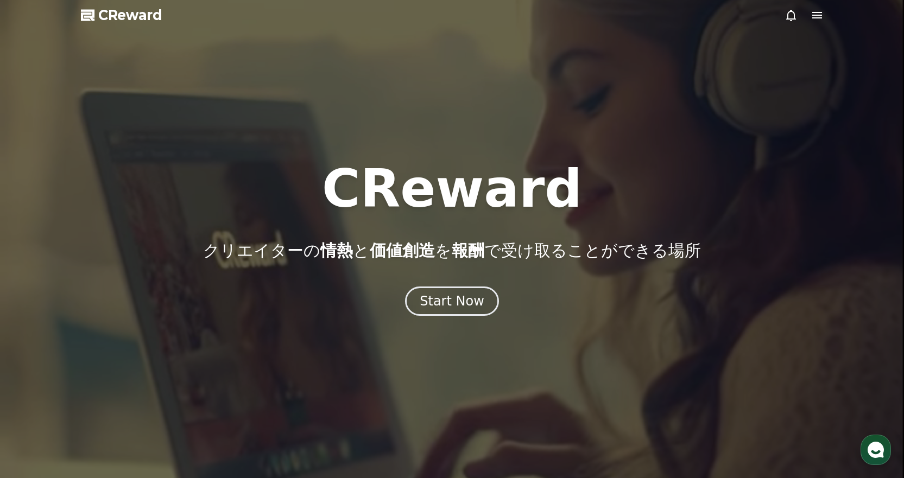
click at [814, 17] on icon at bounding box center [817, 15] width 10 height 7
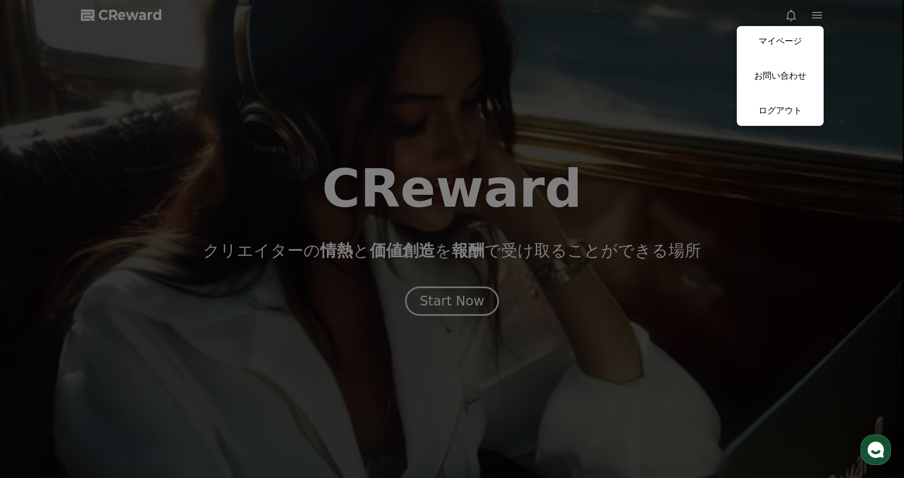
click at [572, 75] on button "close" at bounding box center [452, 239] width 904 height 478
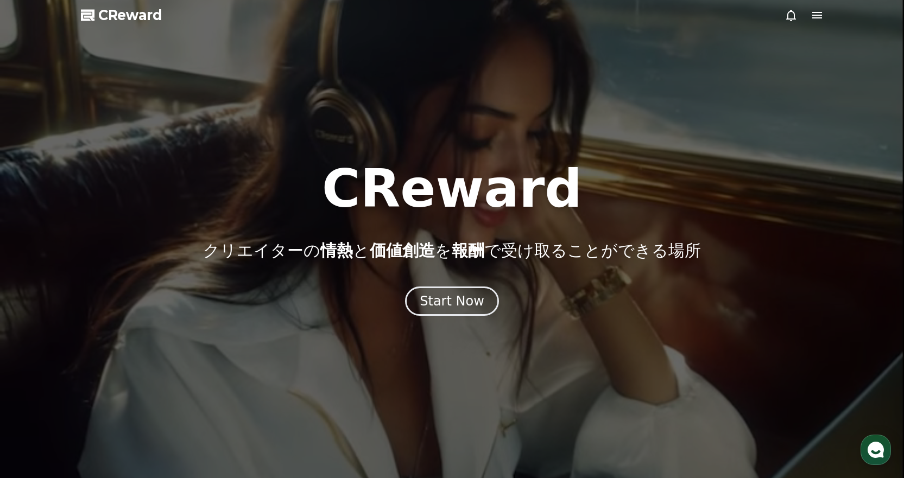
click at [809, 18] on div at bounding box center [803, 15] width 39 height 13
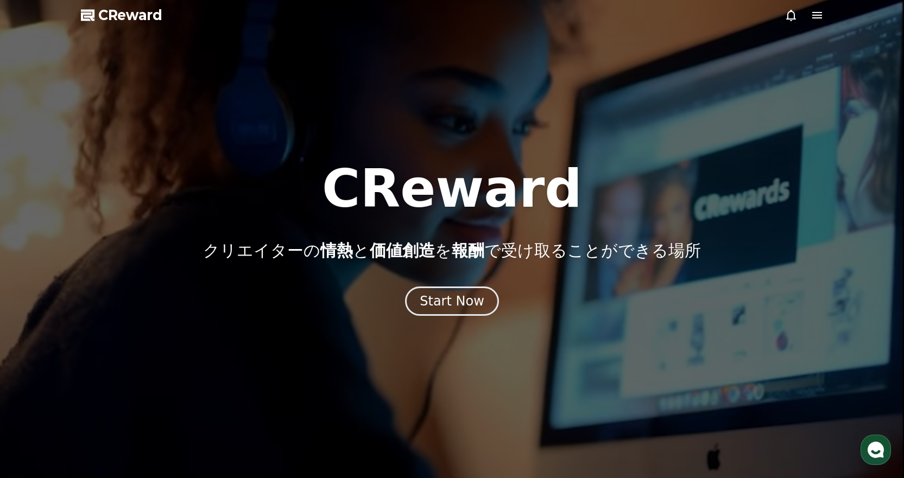
click at [818, 12] on icon at bounding box center [817, 15] width 10 height 7
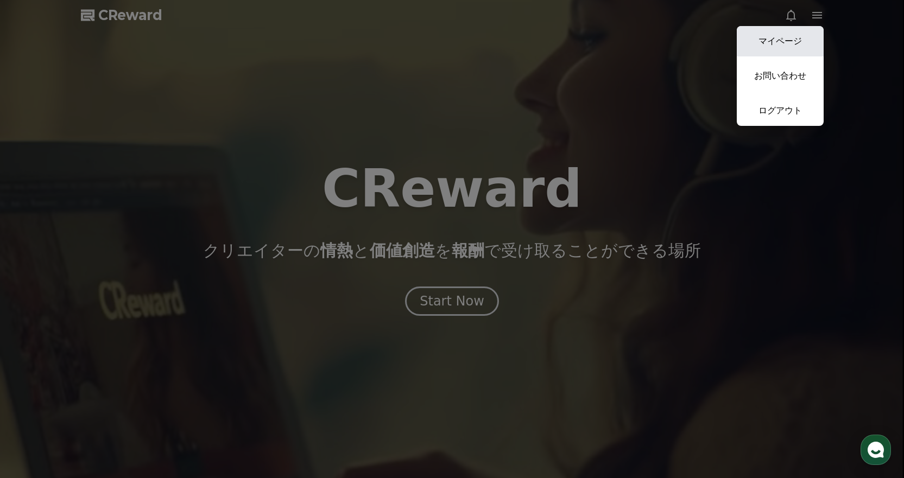
click at [765, 31] on link "マイページ" at bounding box center [780, 41] width 87 height 30
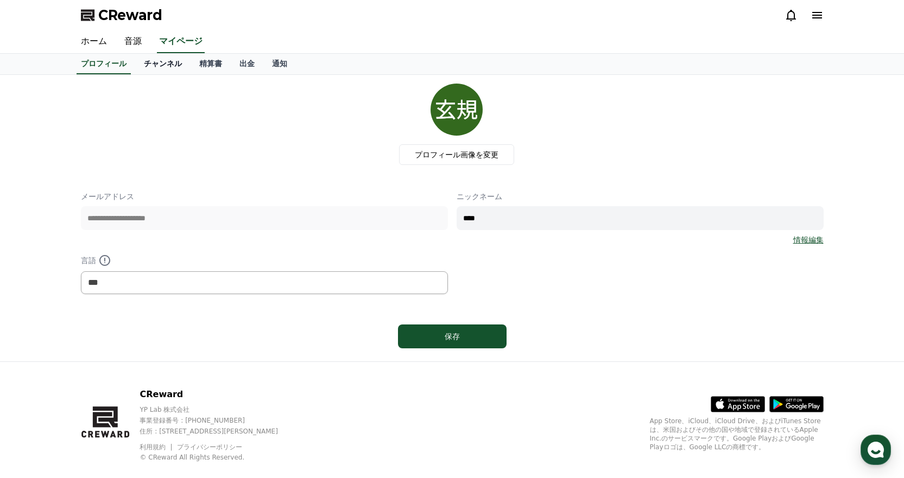
click at [147, 58] on link "チャンネル" at bounding box center [162, 64] width 55 height 21
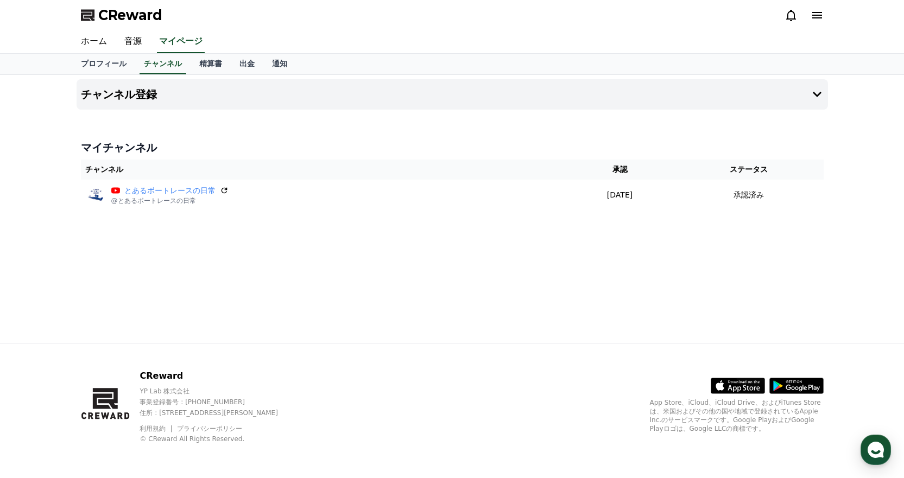
click at [819, 16] on icon at bounding box center [817, 15] width 10 height 7
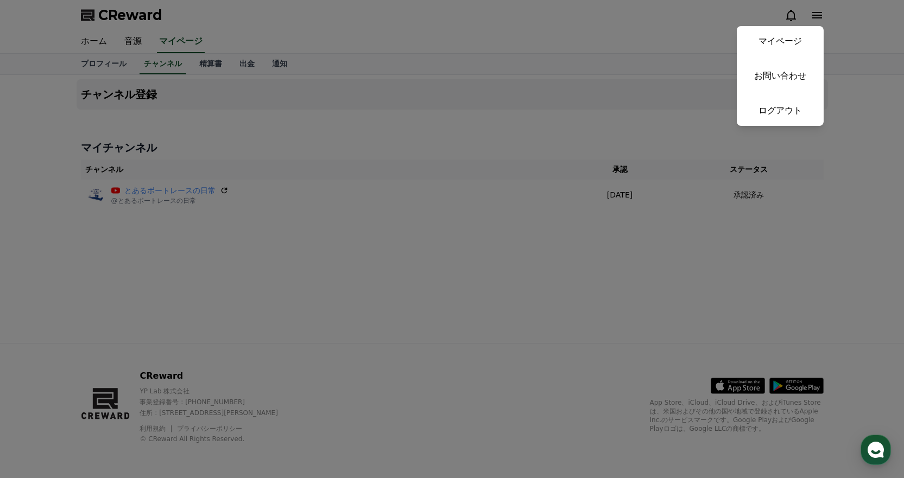
click at [651, 23] on button "close" at bounding box center [452, 239] width 904 height 478
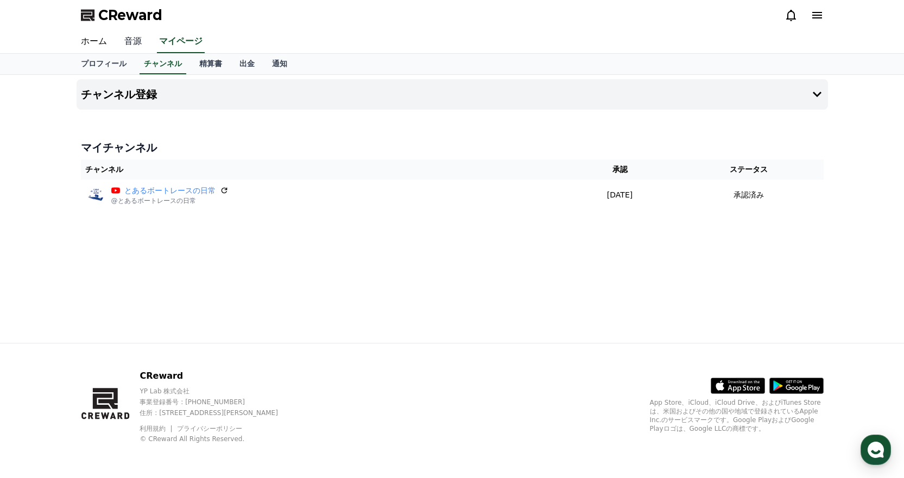
click at [127, 36] on link "音源" at bounding box center [133, 41] width 35 height 23
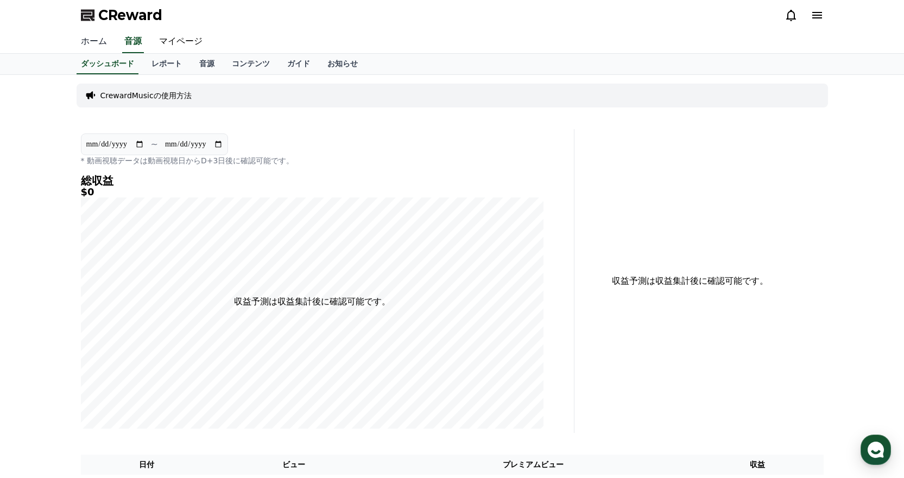
click at [94, 39] on link "ホーム" at bounding box center [93, 41] width 43 height 23
click at [147, 64] on link "レポート" at bounding box center [167, 64] width 48 height 21
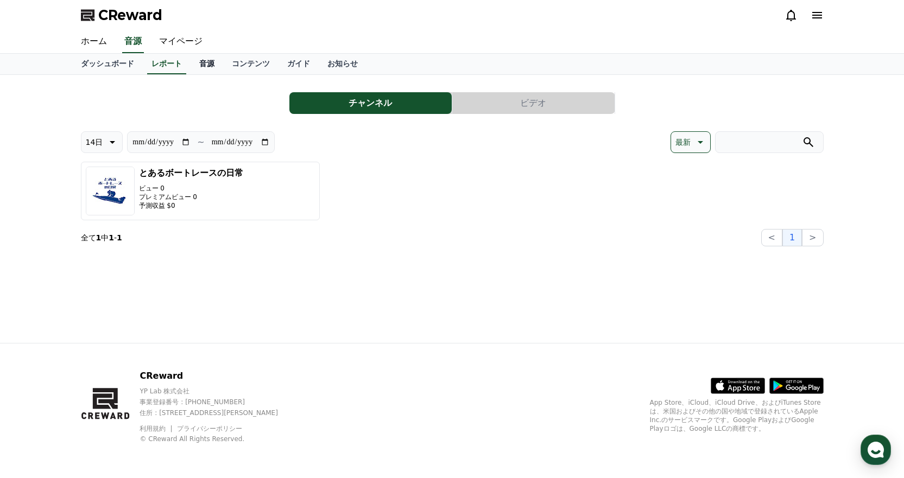
click at [191, 63] on link "音源" at bounding box center [207, 64] width 33 height 21
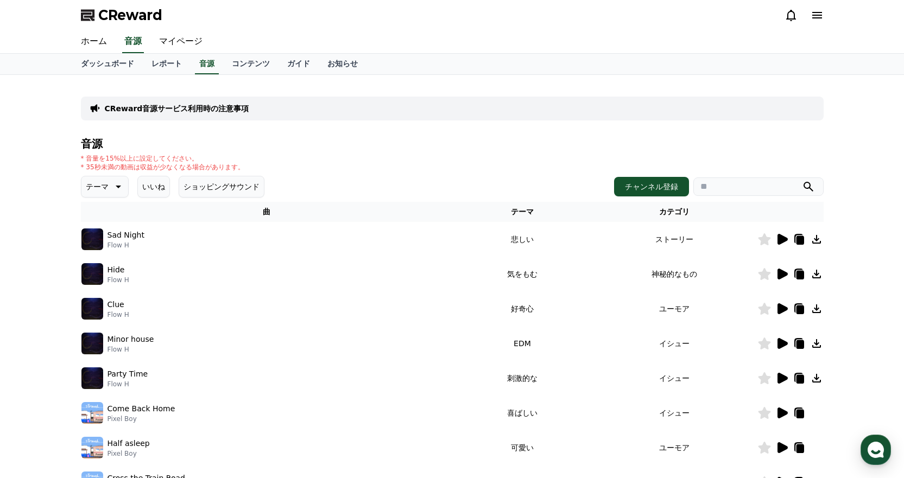
click at [307, 134] on div "CReward音源サービス利用時の注意事項 音源 * 音量を15%以上に設定してください。 * 35秒未満の動画は収益が少なくなる場合があります。 テーマ い…" at bounding box center [452, 338] width 743 height 508
click at [798, 238] on icon at bounding box center [800, 240] width 8 height 9
drag, startPoint x: 223, startPoint y: 65, endPoint x: 275, endPoint y: 55, distance: 53.5
click at [223, 65] on link "コンテンツ" at bounding box center [250, 64] width 55 height 21
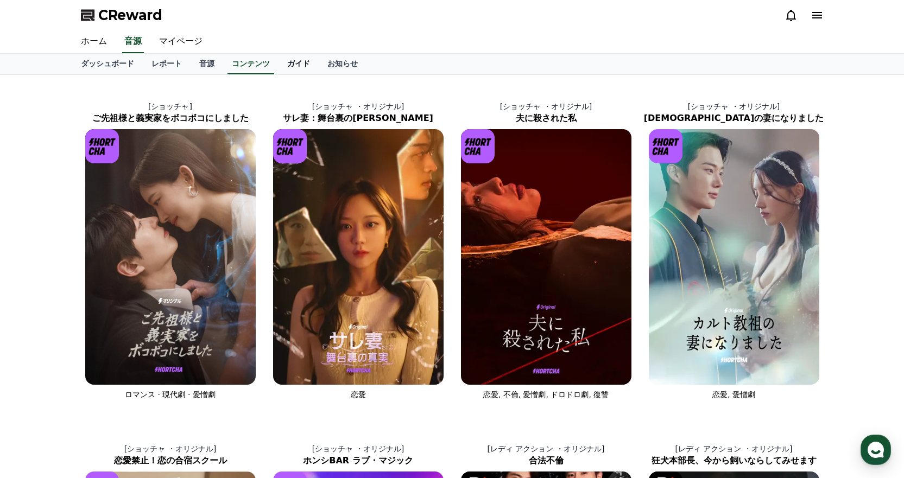
click at [278, 66] on link "ガイド" at bounding box center [298, 64] width 40 height 21
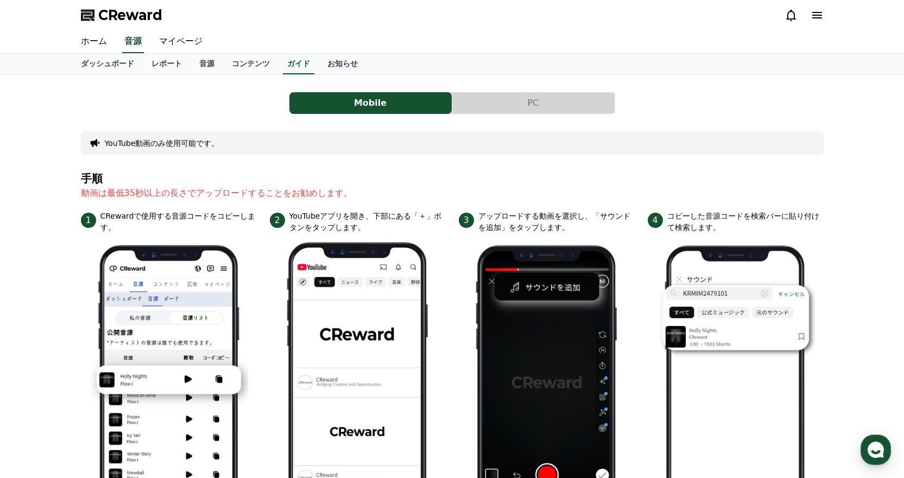
click at [497, 112] on button "PC" at bounding box center [533, 103] width 162 height 22
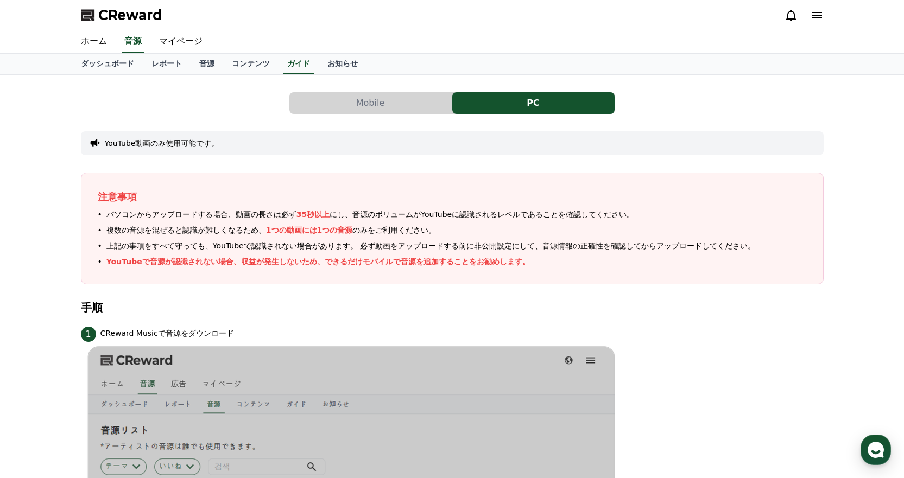
click at [501, 103] on button "PC" at bounding box center [533, 103] width 162 height 22
click at [205, 218] on span "パソコンからアップロードする場合、動画の長さは必ず 35秒以上 にし、音源のボリュームがYouTubeに認識されるレベルであることを確認してください。" at bounding box center [370, 214] width 528 height 11
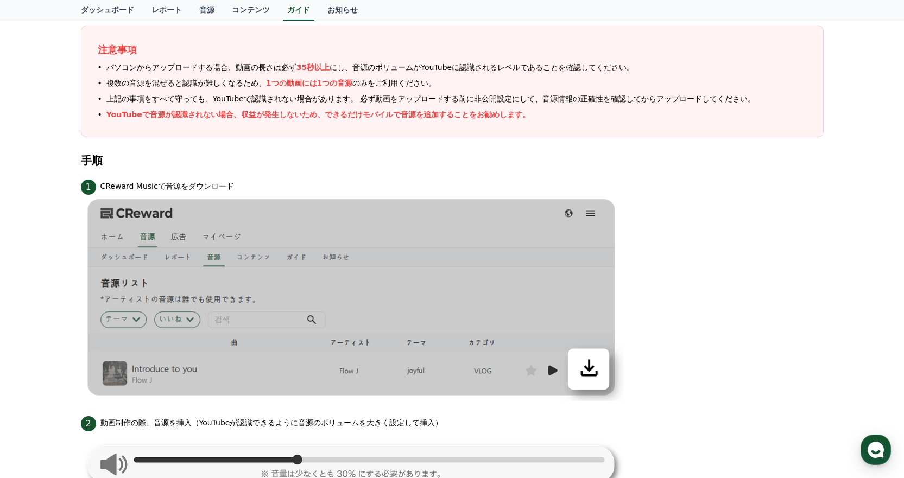
scroll to position [42, 0]
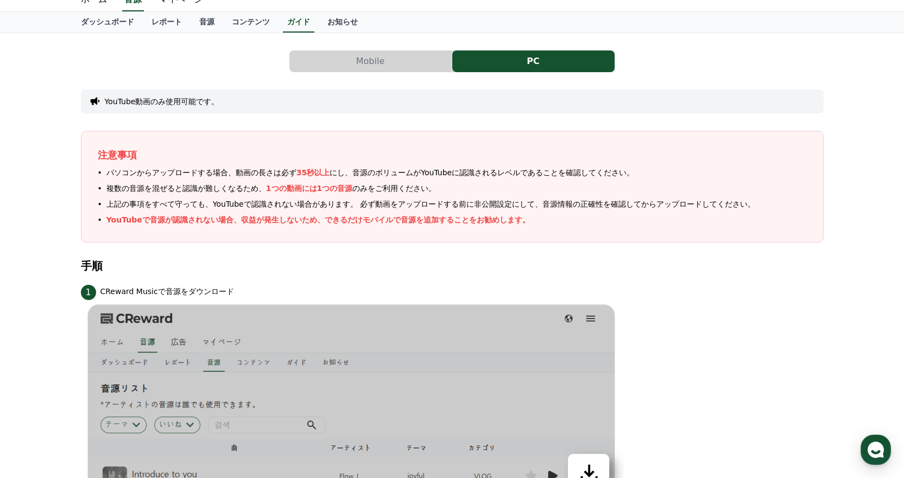
drag, startPoint x: 111, startPoint y: 193, endPoint x: 153, endPoint y: 192, distance: 41.8
click at [153, 192] on span "複数の音源を混ぜると認識が難しくなるため、 1つの動画には1つの音源 のみをご利用ください。" at bounding box center [270, 188] width 329 height 11
drag, startPoint x: 163, startPoint y: 204, endPoint x: 189, endPoint y: 205, distance: 26.6
click at [189, 205] on span "上記の事項をすべて守っても、YouTubeで認識されない場合があります。 必ず動画をアップロードする前に非公開設定にして、 音源情報の正確性 を確認してからア…" at bounding box center [430, 204] width 649 height 11
click at [263, 208] on span "上記の事項をすべて守っても、YouTubeで認識されない場合があります。 必ず動画をアップロードする前に非公開設定にして、 音源情報の正確性 を確認してからア…" at bounding box center [430, 204] width 649 height 11
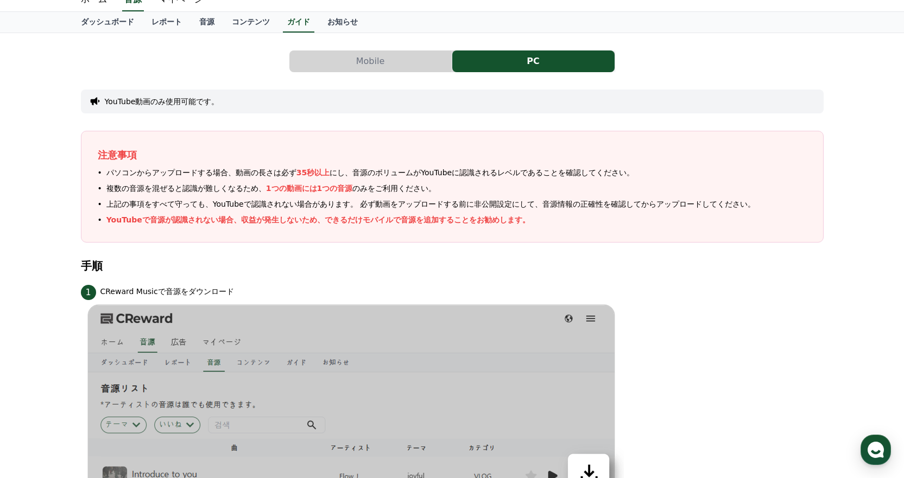
drag, startPoint x: 187, startPoint y: 204, endPoint x: 252, endPoint y: 204, distance: 65.1
click at [248, 204] on span "上記の事項をすべて守っても、YouTubeで認識されない場合があります。 必ず動画をアップロードする前に非公開設定にして、 音源情報の正確性 を確認してからア…" at bounding box center [430, 204] width 649 height 11
drag, startPoint x: 361, startPoint y: 204, endPoint x: 611, endPoint y: 167, distance: 251.9
click at [484, 202] on span "上記の事項をすべて守っても、YouTubeで認識されない場合があります。 必ず動画をアップロードする前に非公開設定にして、 音源情報の正確性 を確認してからア…" at bounding box center [430, 204] width 649 height 11
click at [634, 166] on div "注意事項 パソコンからアップロードする場合、動画の長さは必ず 35秒以上 にし、音源のボリュームがYouTubeに認識されるレベルであることを確認してください…" at bounding box center [452, 187] width 743 height 112
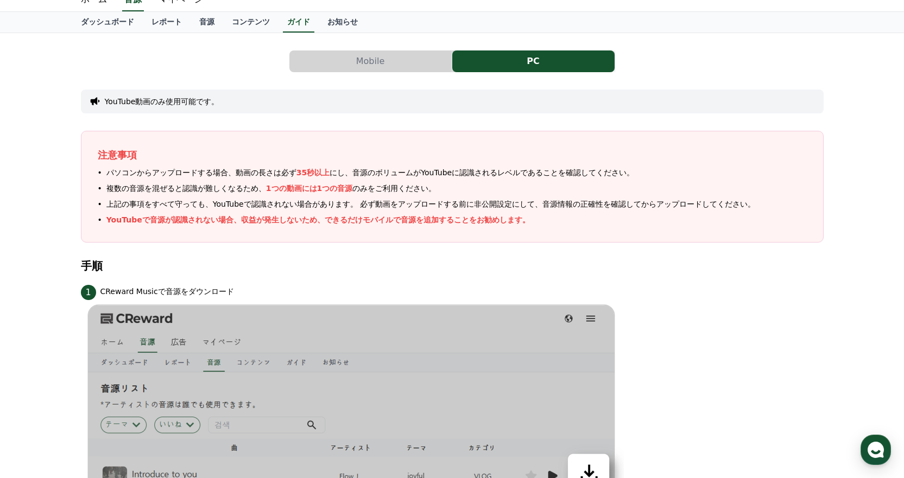
drag, startPoint x: 109, startPoint y: 221, endPoint x: 602, endPoint y: 213, distance: 492.9
click at [353, 223] on p "YouTubeで音源が認識されない場合、収益が発生しないため、できるだけモバイルで音源を追加することをお勧めします。" at bounding box center [317, 219] width 423 height 11
click at [626, 212] on ul "パソコンからアップロードする場合、動画の長さは必ず 35秒以上 にし、音源のボリュームがYouTubeに認識されるレベルであることを確認してください。 複数の…" at bounding box center [452, 196] width 709 height 59
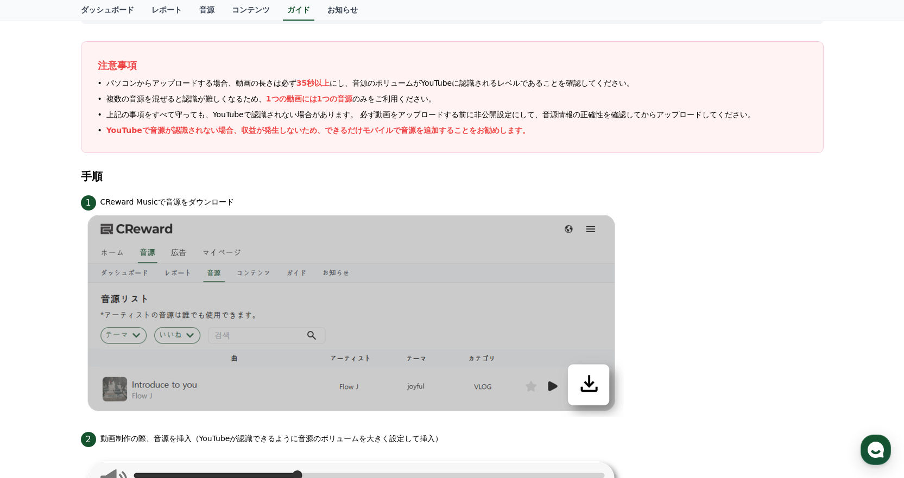
scroll to position [0, 0]
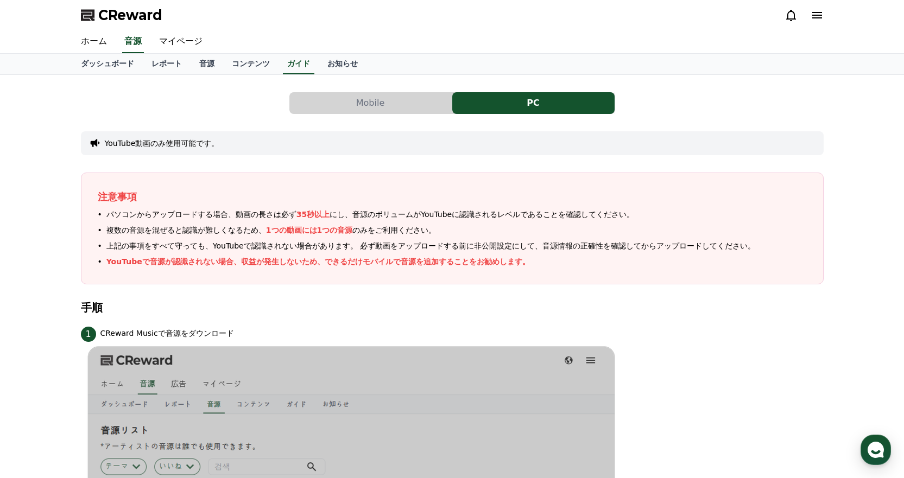
click at [344, 102] on button "Mobile" at bounding box center [370, 103] width 162 height 22
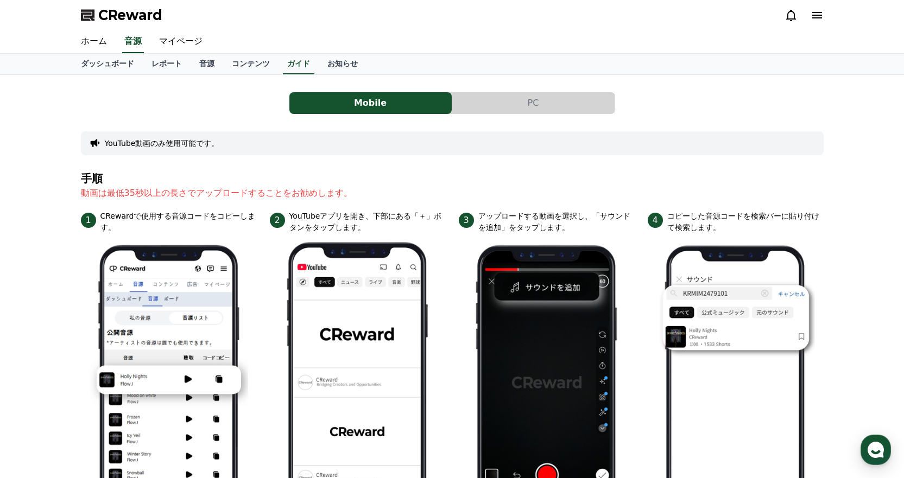
click at [486, 99] on button "PC" at bounding box center [533, 103] width 162 height 22
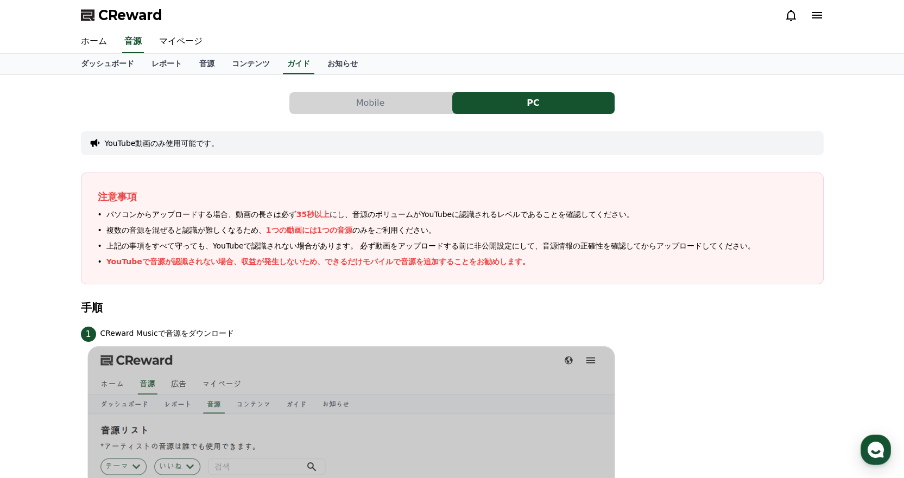
drag, startPoint x: 108, startPoint y: 218, endPoint x: 171, endPoint y: 212, distance: 63.2
click at [116, 217] on span "パソコンからアップロードする場合、動画の長さは必ず 35秒以上 にし、音源のボリュームがYouTubeに認識されるレベルであることを確認してください。" at bounding box center [370, 214] width 528 height 11
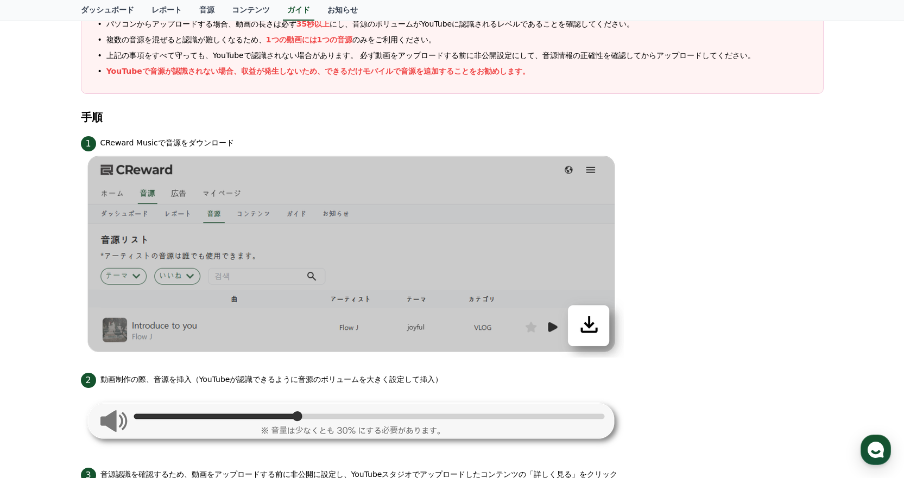
scroll to position [217, 0]
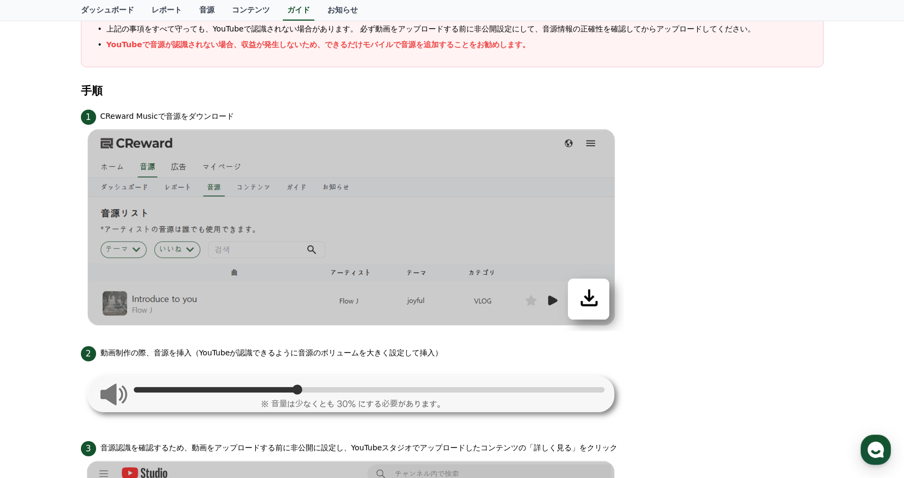
click at [420, 226] on img at bounding box center [352, 228] width 543 height 206
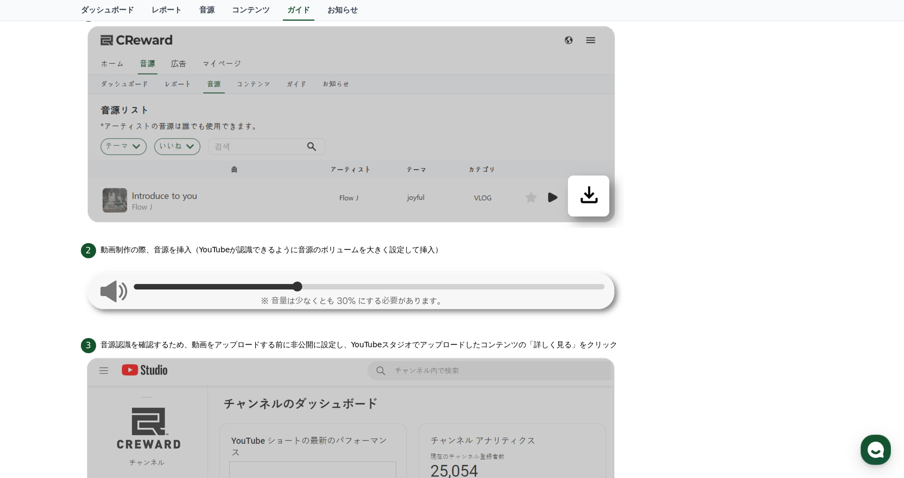
scroll to position [380, 0]
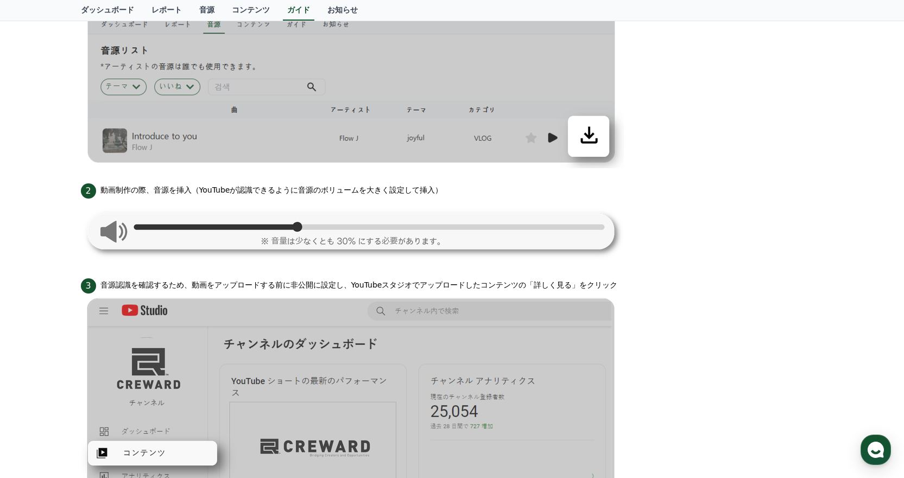
drag, startPoint x: 150, startPoint y: 191, endPoint x: 364, endPoint y: 192, distance: 213.9
click at [223, 192] on p "動画制作の際、音源を挿入（YouTubeが認識できるように音源のボリュームを大きく設定して挿入）" at bounding box center [271, 190] width 342 height 11
click at [391, 192] on p "動画制作の際、音源を挿入（YouTubeが認識できるように音源のボリュームを大きく設定して挿入）" at bounding box center [271, 190] width 342 height 11
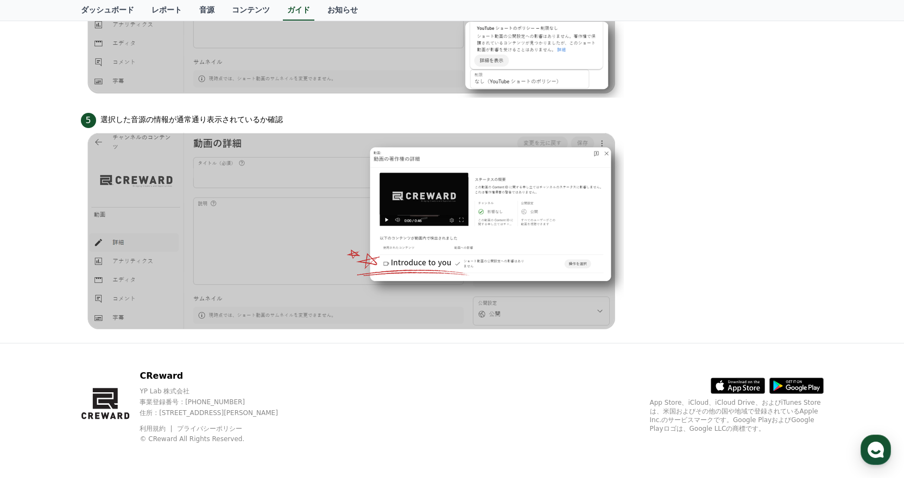
scroll to position [802, 0]
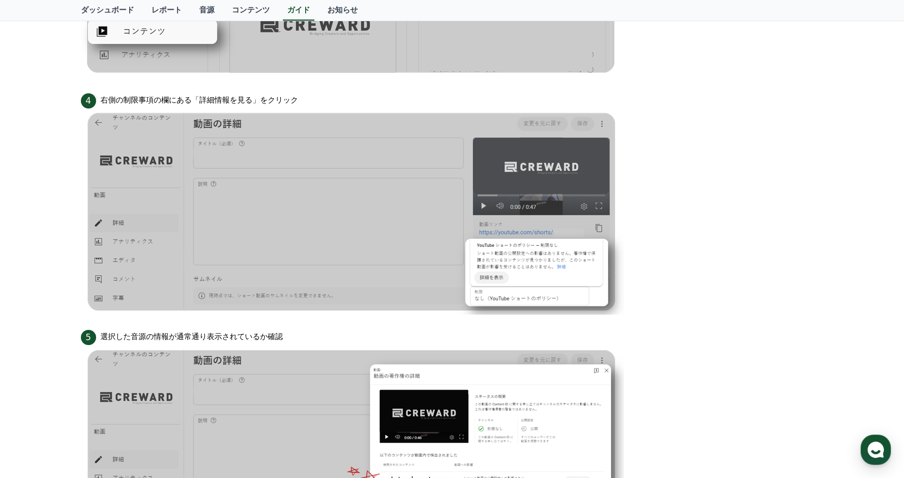
click at [709, 145] on li "4 右側の制限事項の欄にある「詳細情報を見る」をクリック" at bounding box center [452, 203] width 743 height 224
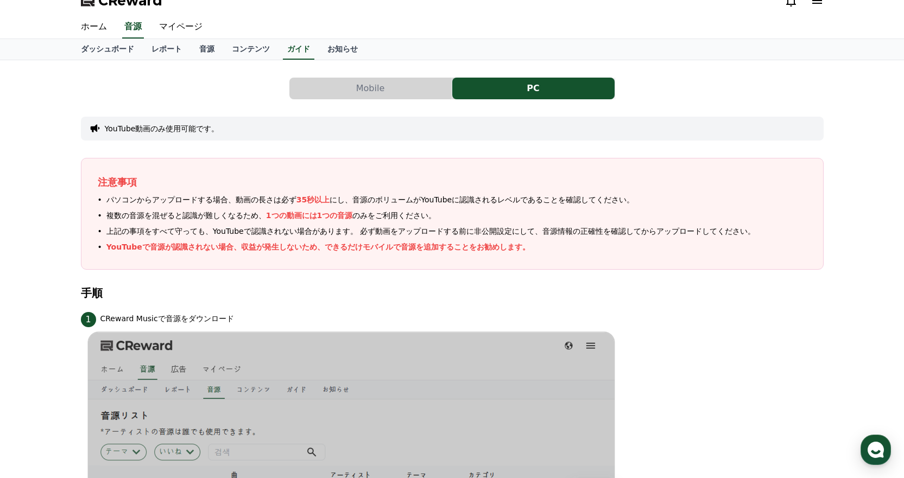
scroll to position [0, 0]
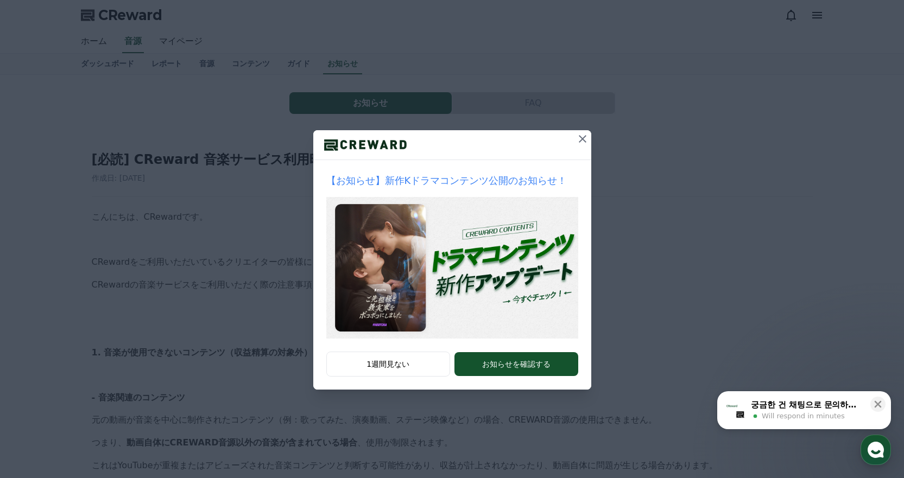
click at [586, 136] on icon at bounding box center [582, 138] width 13 height 13
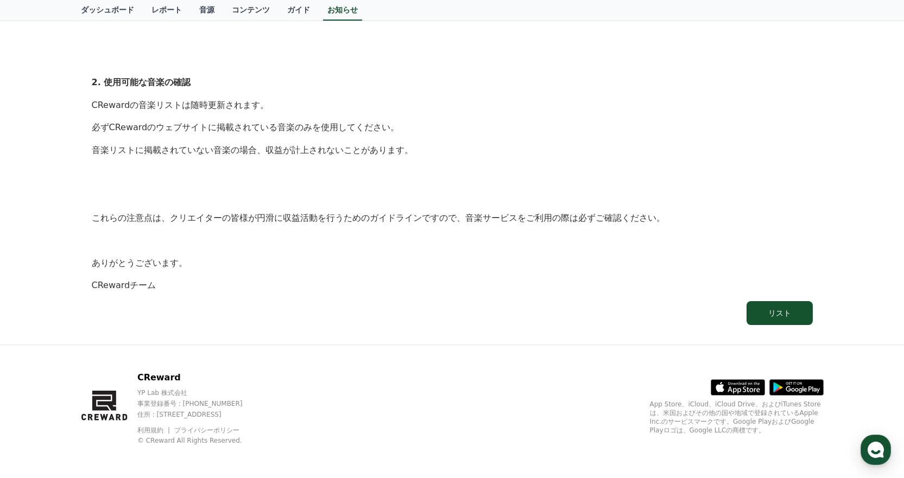
scroll to position [398, 0]
